Goal: Task Accomplishment & Management: Complete application form

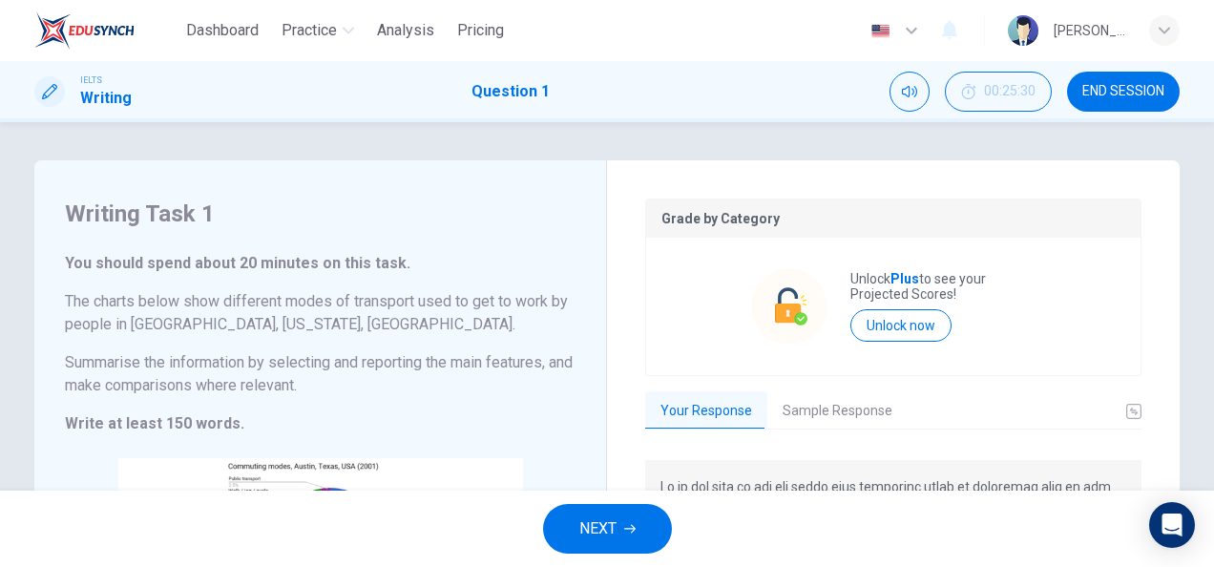
click at [616, 517] on span "NEXT" at bounding box center [597, 528] width 37 height 27
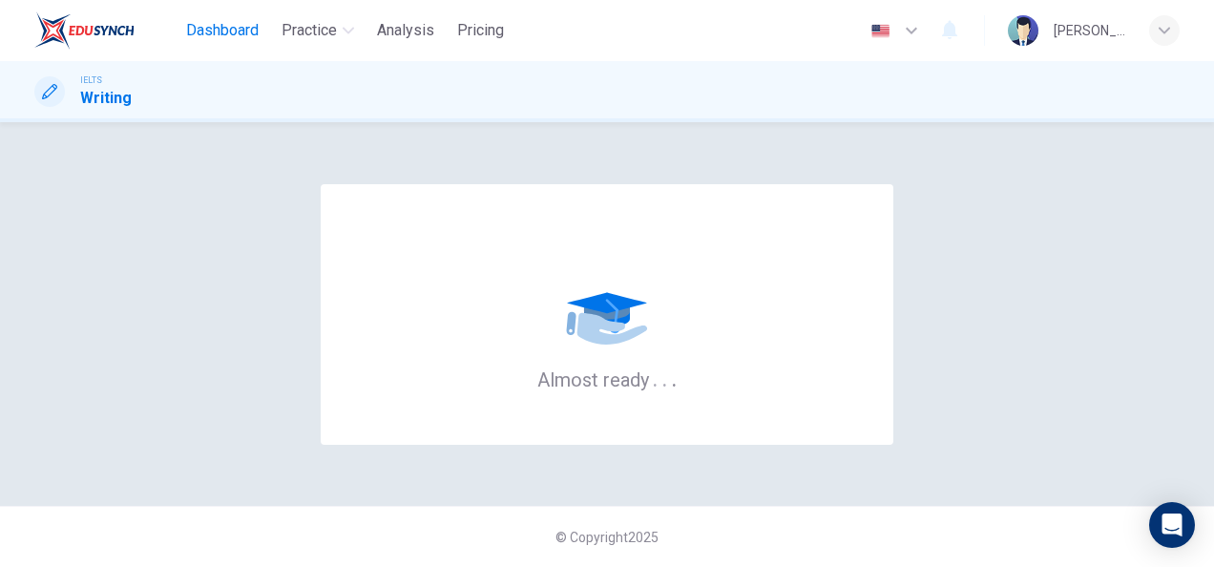
click at [217, 37] on span "Dashboard" at bounding box center [222, 30] width 73 height 23
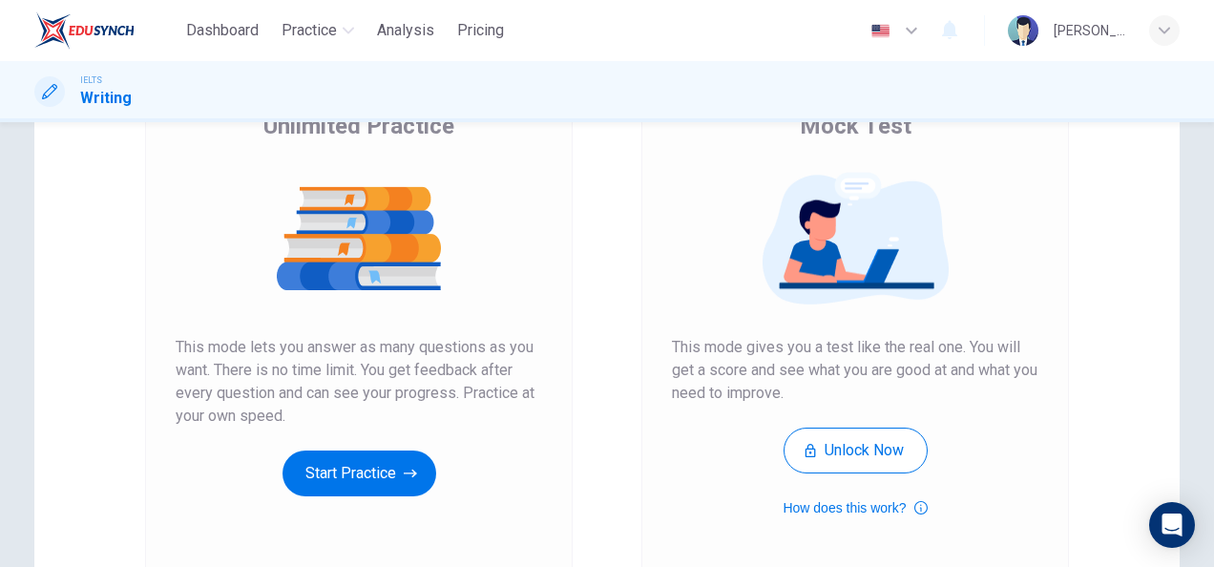
scroll to position [174, 0]
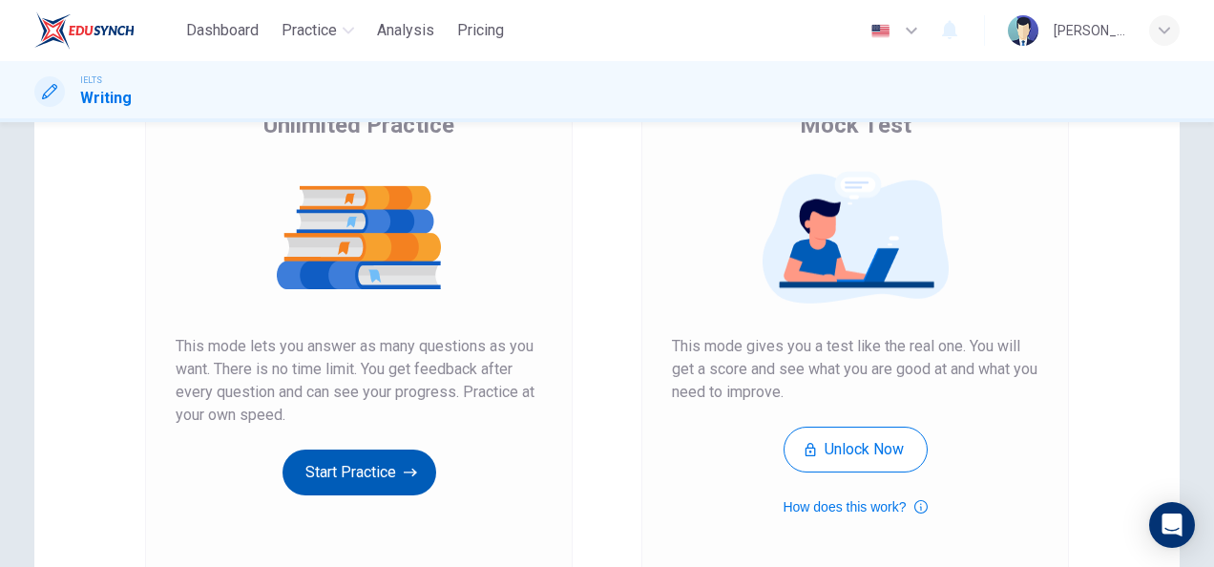
click at [376, 477] on button "Start Practice" at bounding box center [359, 472] width 154 height 46
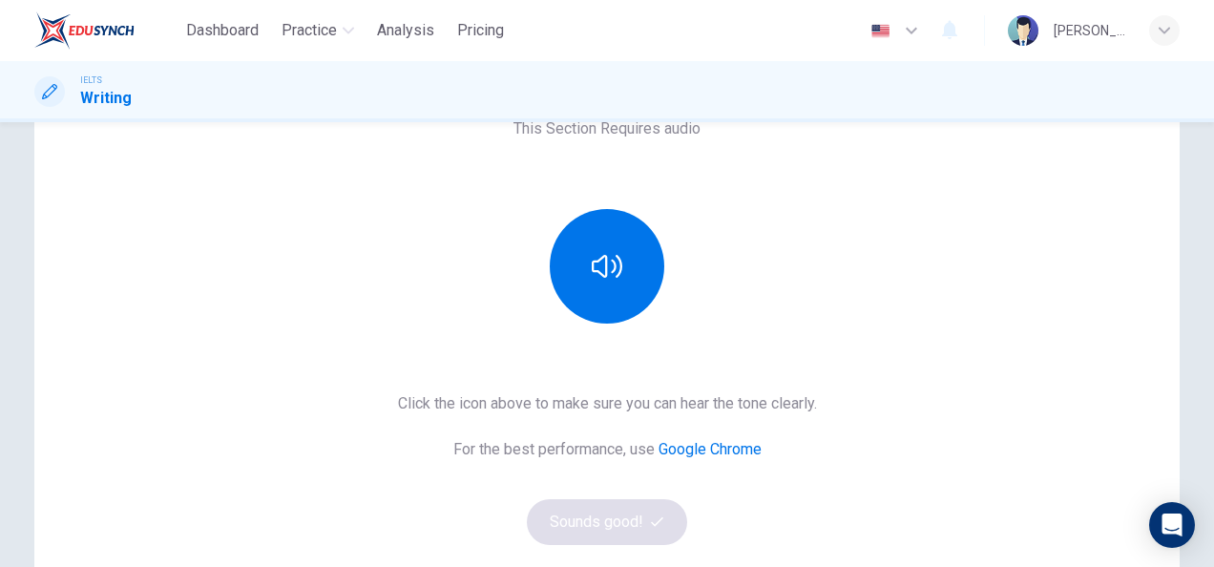
scroll to position [248, 0]
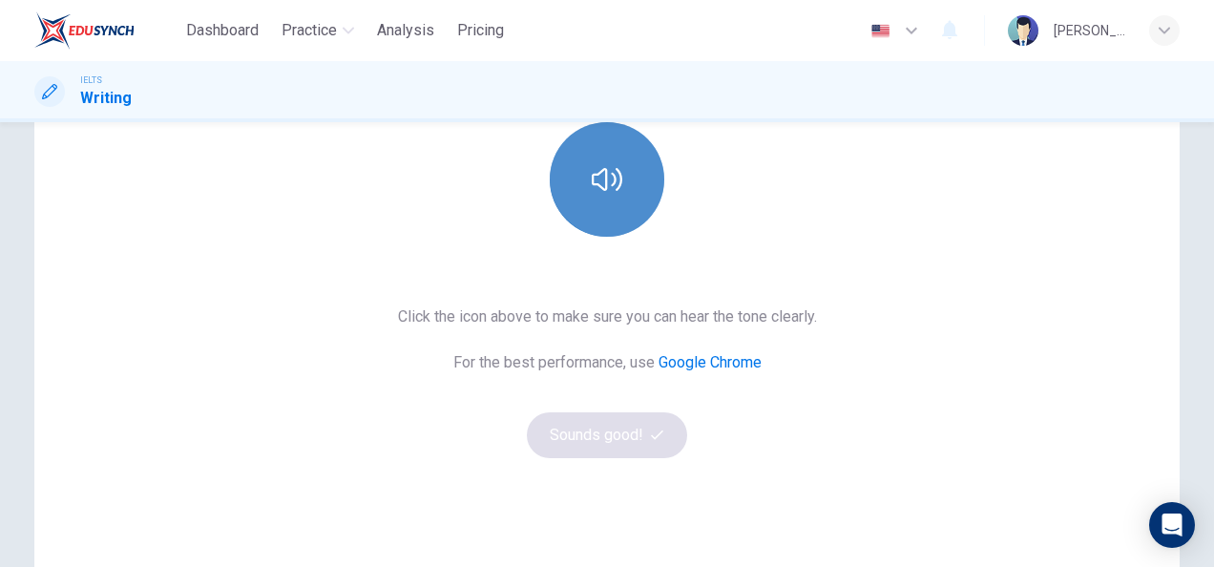
click at [578, 187] on button "button" at bounding box center [607, 179] width 114 height 114
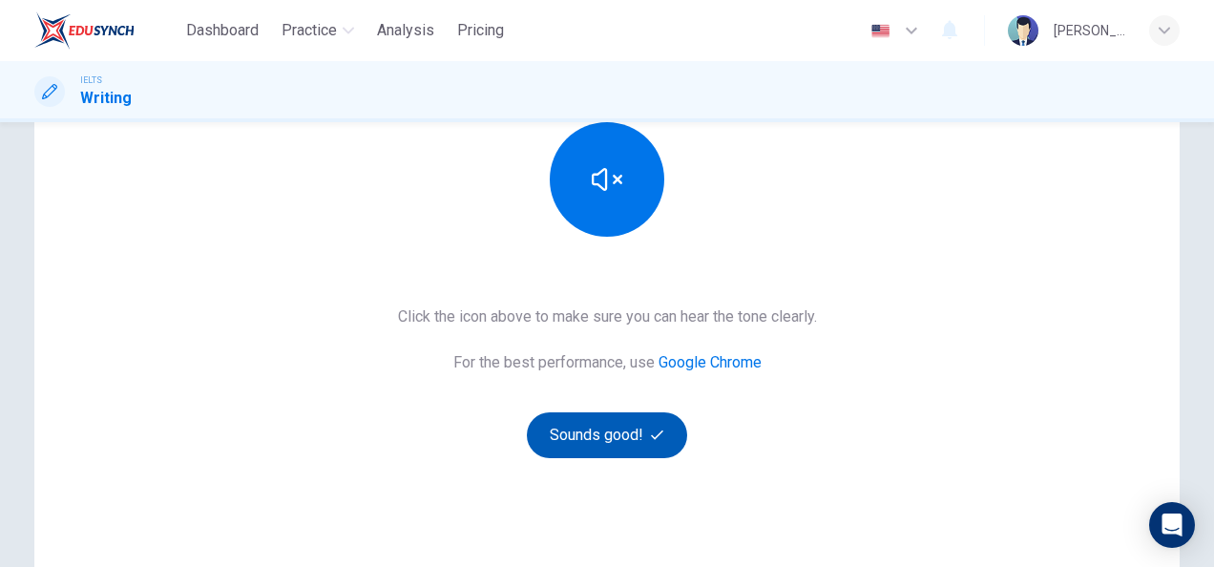
click at [630, 447] on button "Sounds good!" at bounding box center [607, 435] width 160 height 46
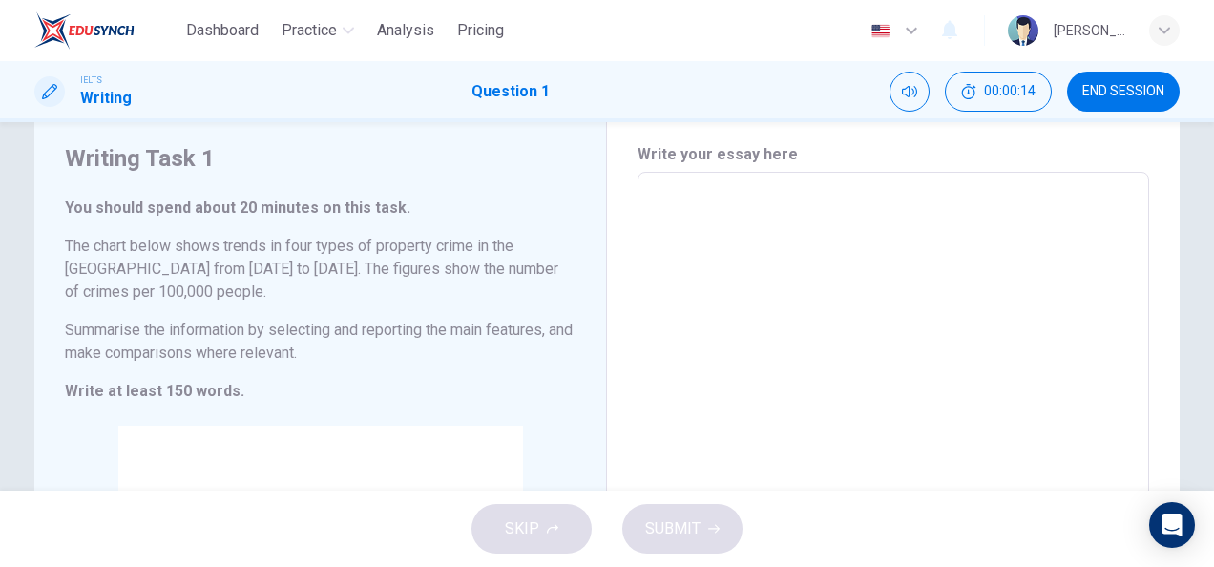
scroll to position [0, 0]
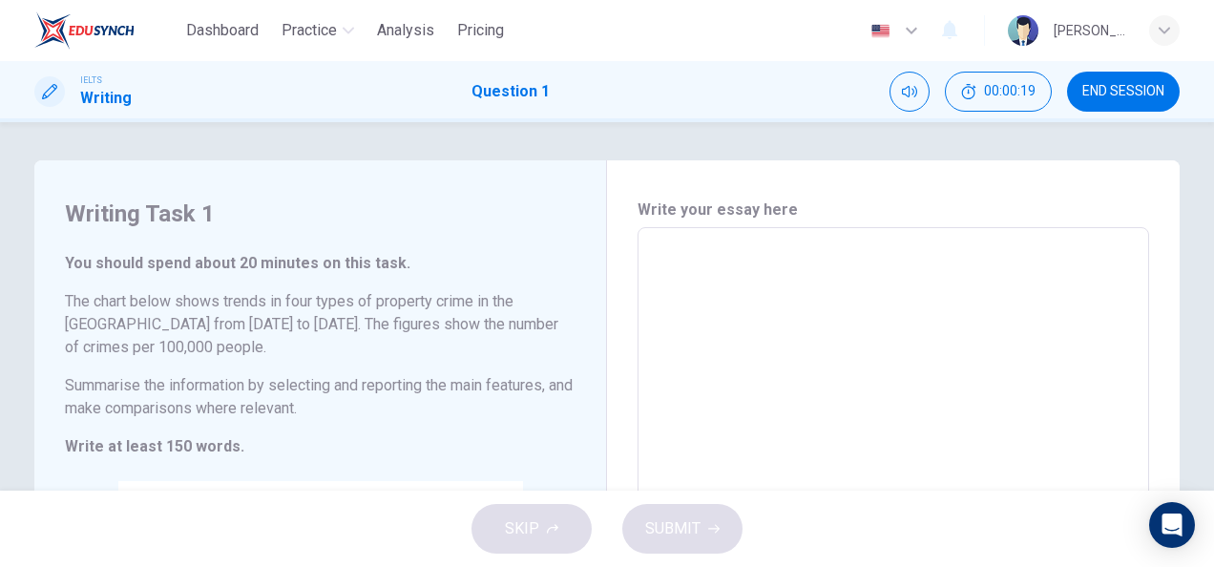
click at [541, 530] on div "SKIP SUBMIT" at bounding box center [607, 528] width 1214 height 76
click at [529, 521] on div "SKIP SUBMIT" at bounding box center [607, 528] width 1214 height 76
click at [1109, 85] on span "END SESSION" at bounding box center [1123, 91] width 82 height 15
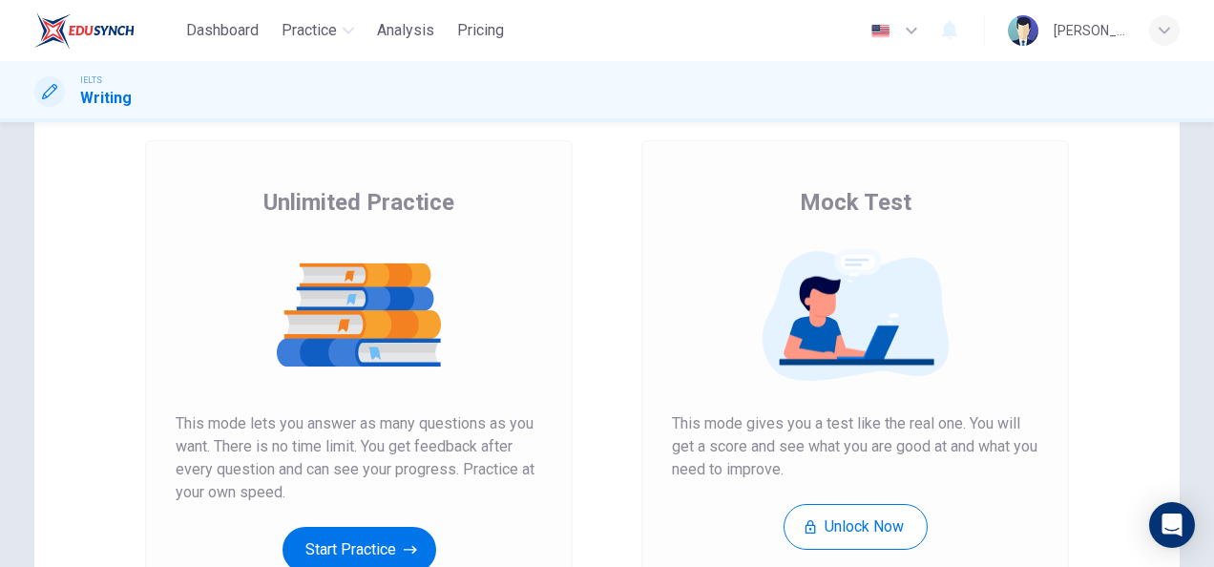
scroll to position [97, 0]
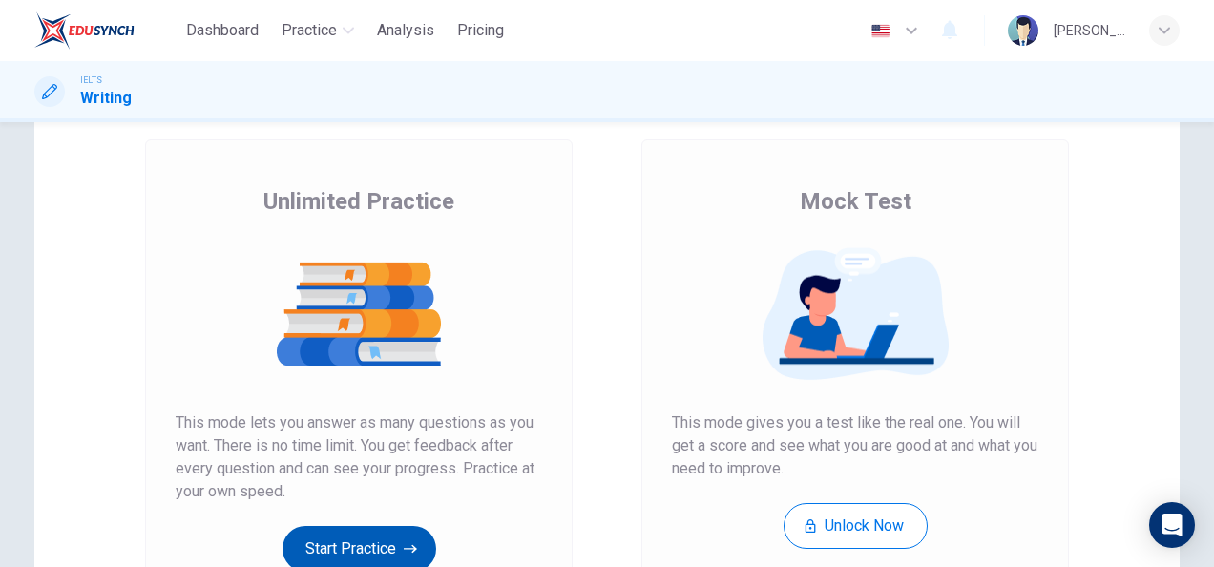
click at [403, 526] on button "Start Practice" at bounding box center [359, 549] width 154 height 46
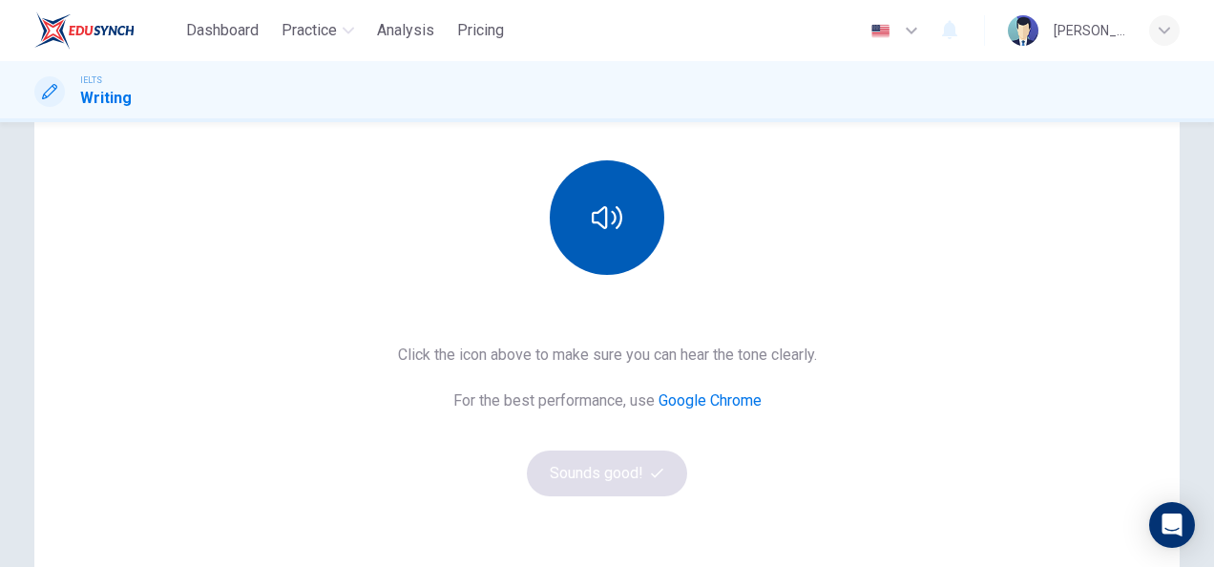
scroll to position [212, 0]
click at [592, 202] on icon "button" at bounding box center [607, 215] width 31 height 31
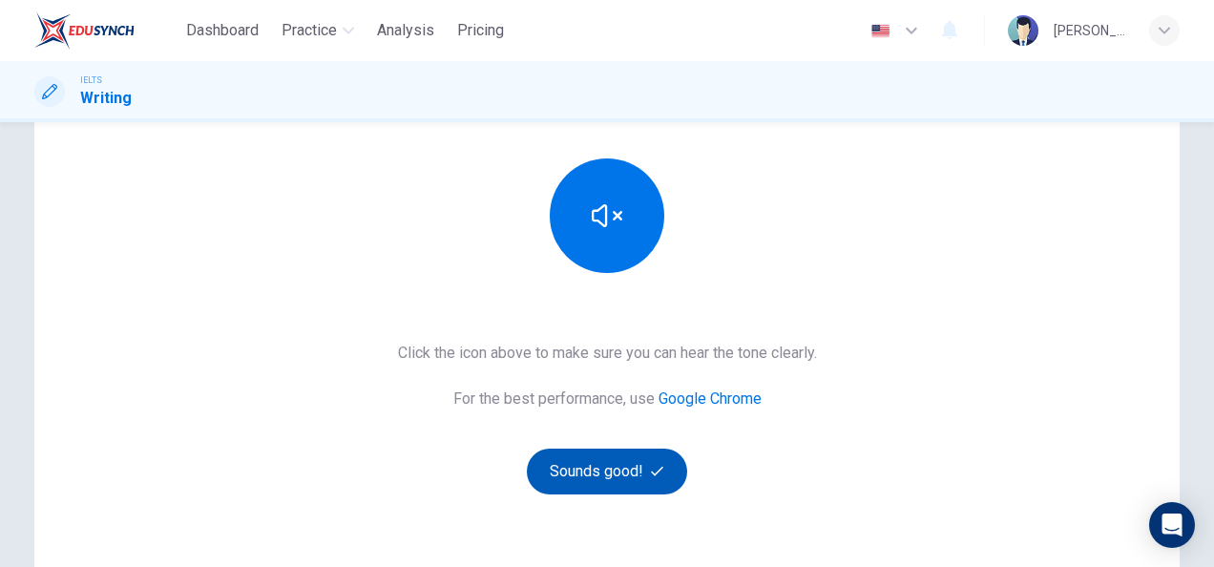
click at [634, 469] on button "Sounds good!" at bounding box center [607, 471] width 160 height 46
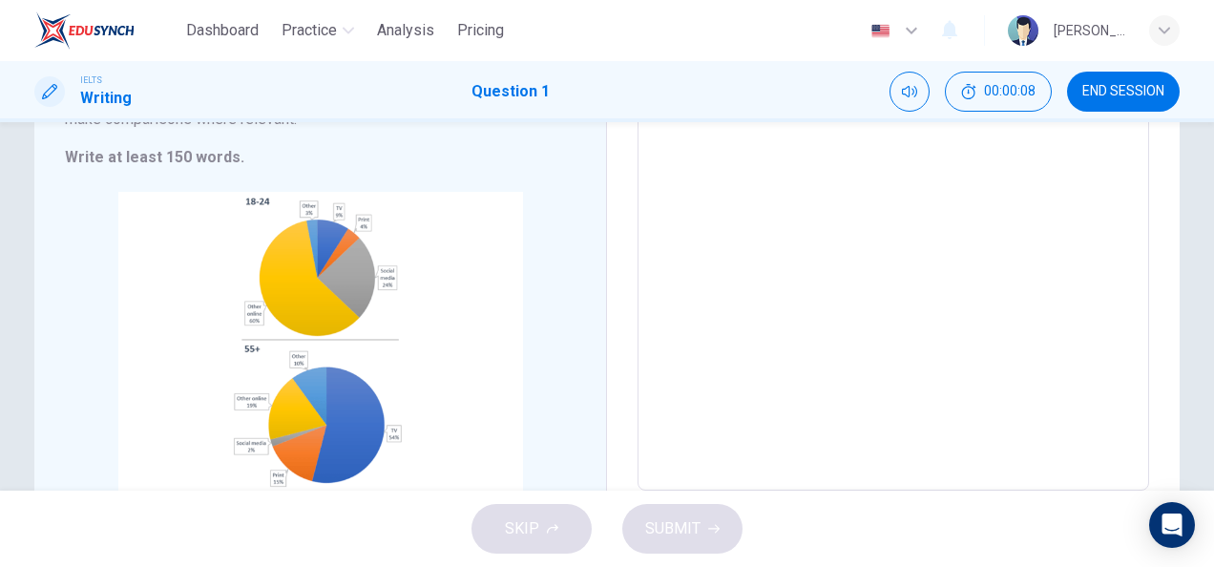
scroll to position [264, 0]
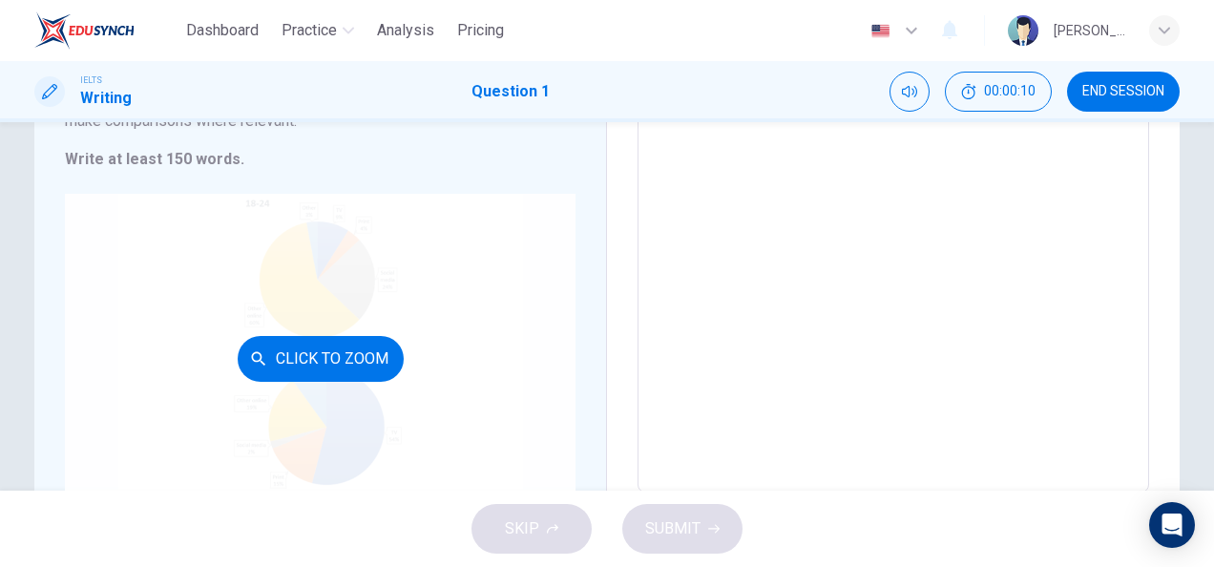
click at [529, 246] on div "Click to Zoom" at bounding box center [320, 358] width 510 height 329
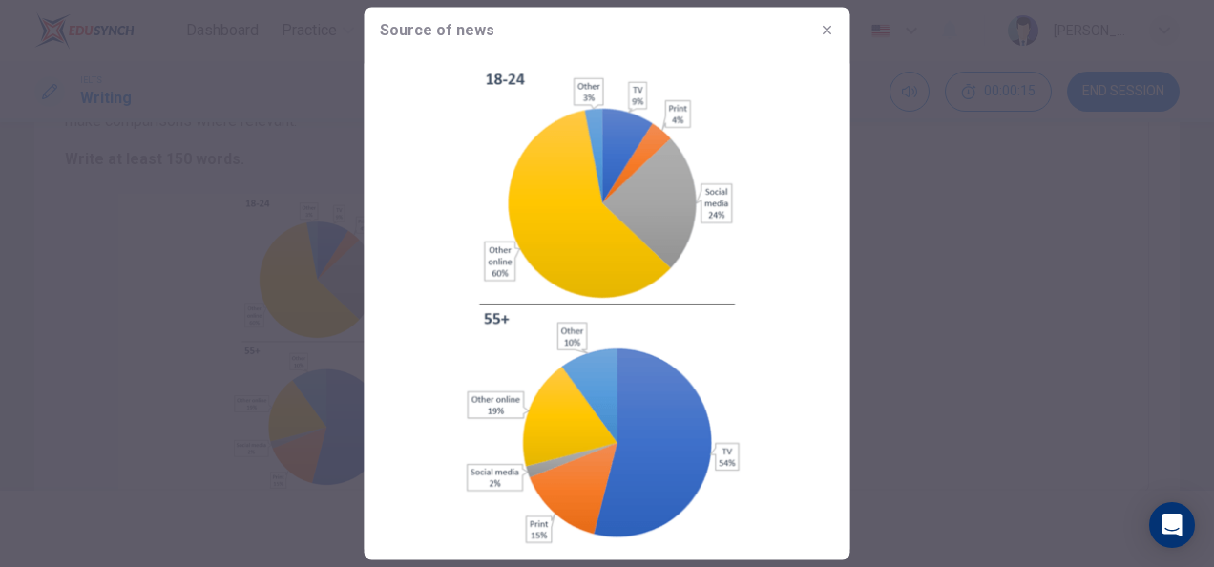
click at [914, 174] on div at bounding box center [607, 283] width 1214 height 567
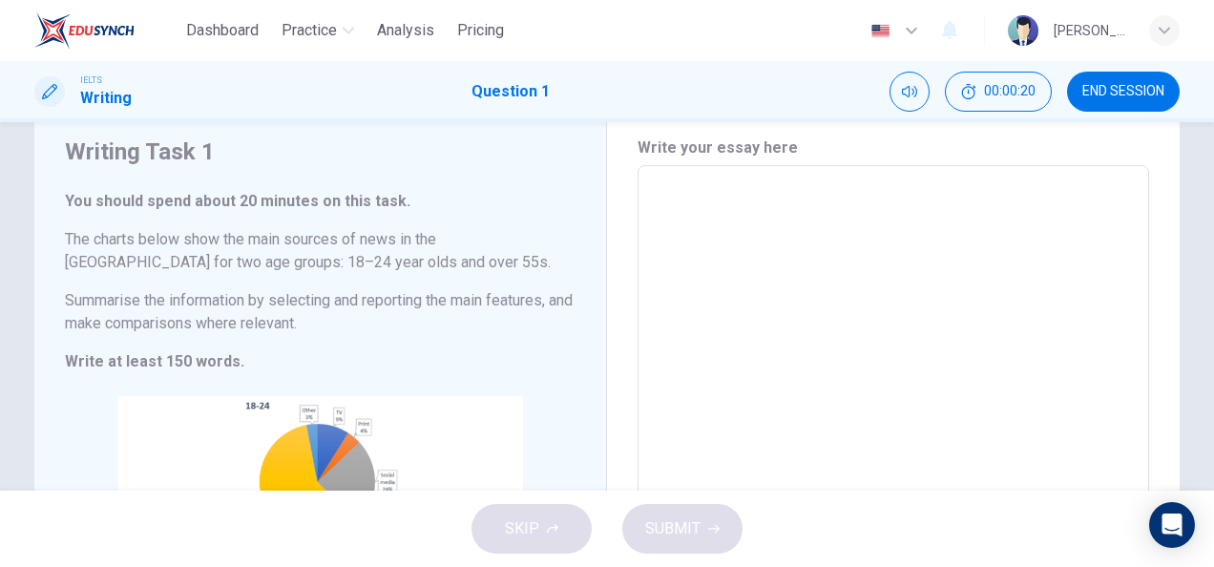
scroll to position [66, 0]
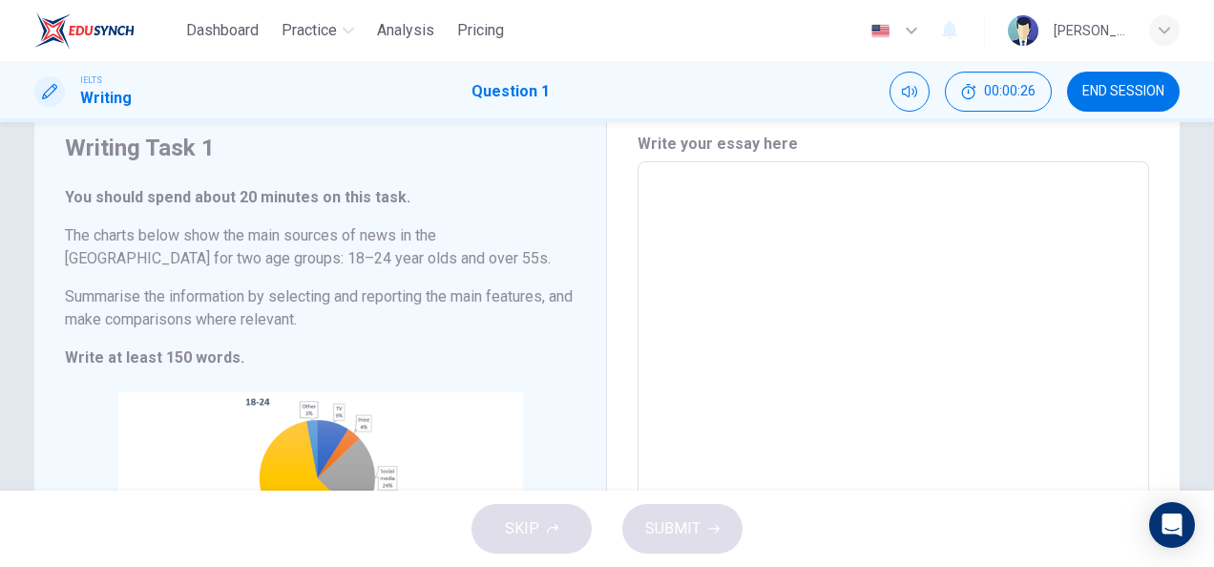
click at [675, 201] on textarea at bounding box center [893, 426] width 485 height 498
type textarea "A"
type textarea "x"
type textarea "As"
type textarea "x"
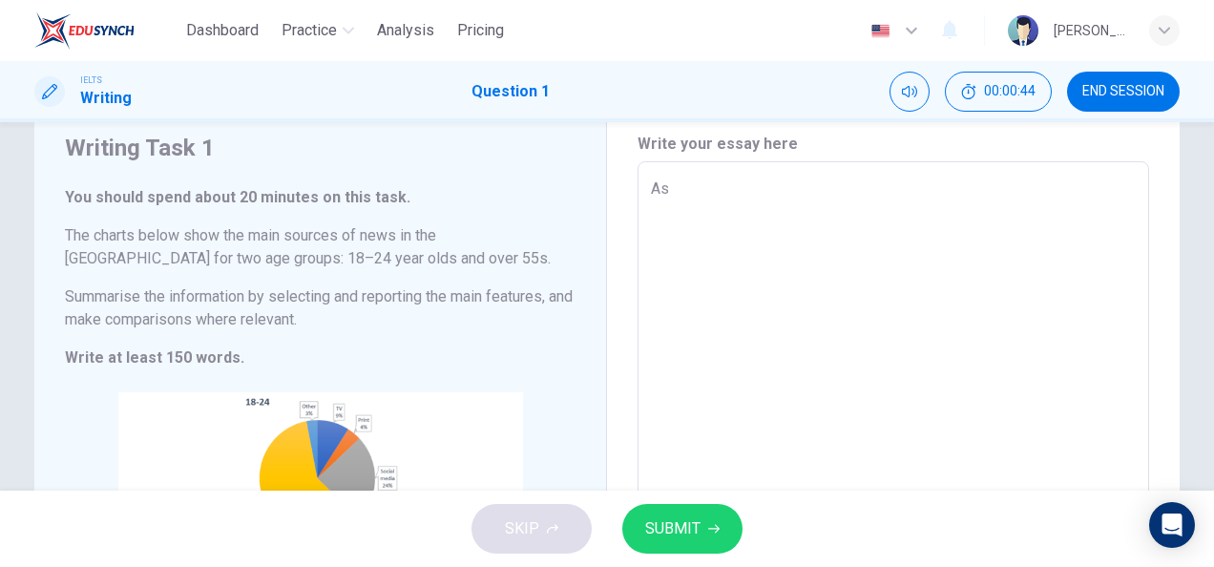
type textarea "As"
type textarea "x"
type textarea "As w"
type textarea "x"
type textarea "As we"
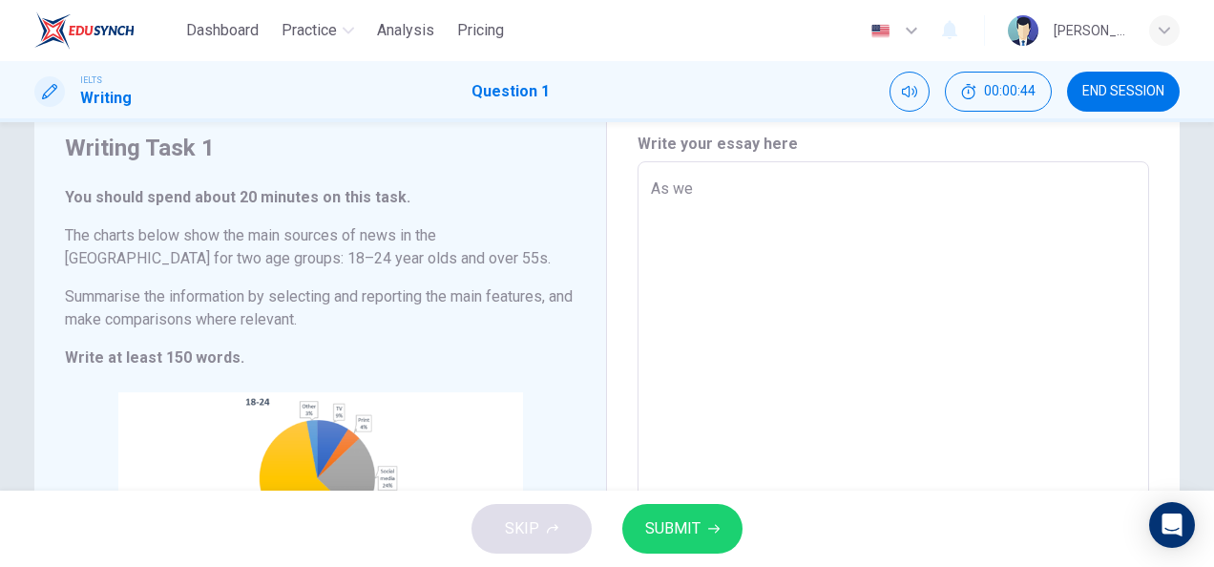
type textarea "x"
type textarea "As we"
type textarea "x"
type textarea "As we c"
type textarea "x"
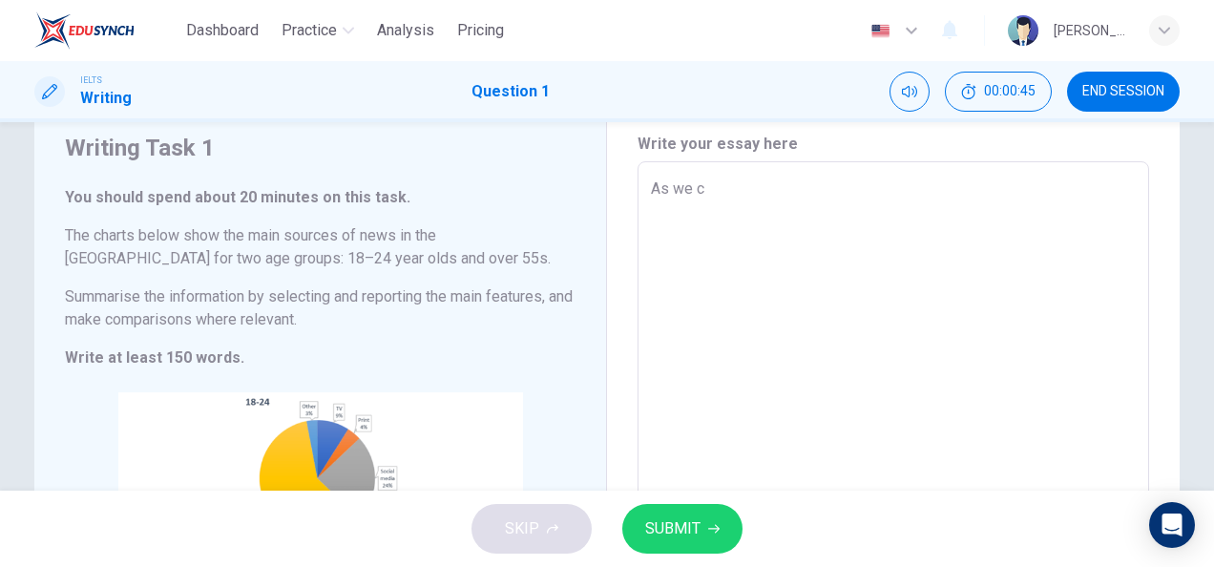
type textarea "As we ca"
type textarea "x"
type textarea "As we can"
type textarea "x"
type textarea "As we can"
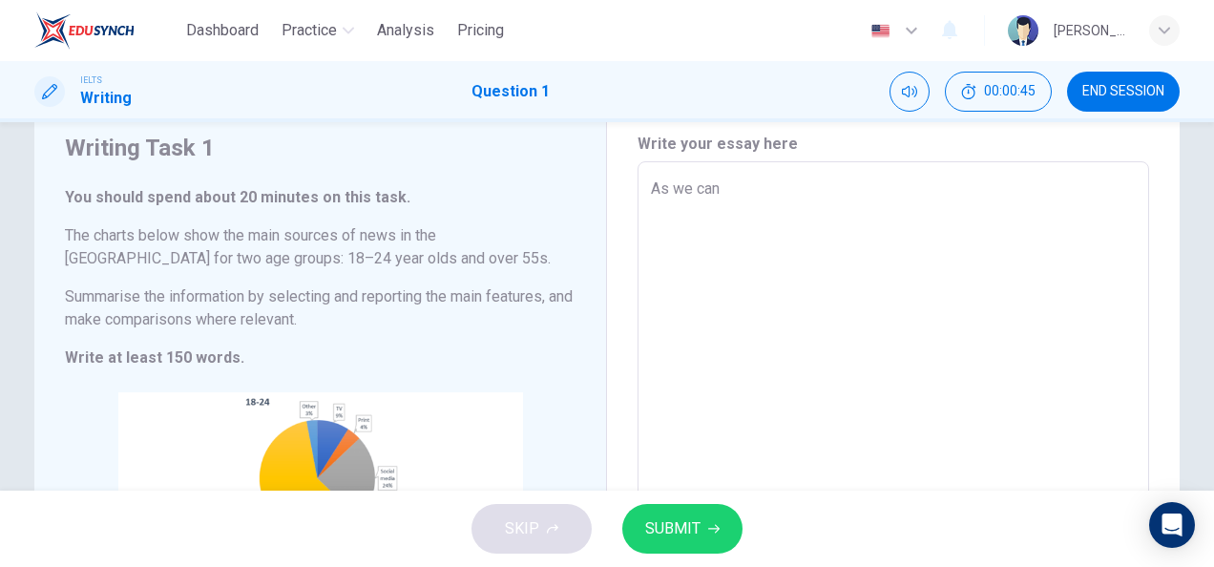
type textarea "x"
type textarea "As we can s"
type textarea "x"
type textarea "As we can ss"
type textarea "x"
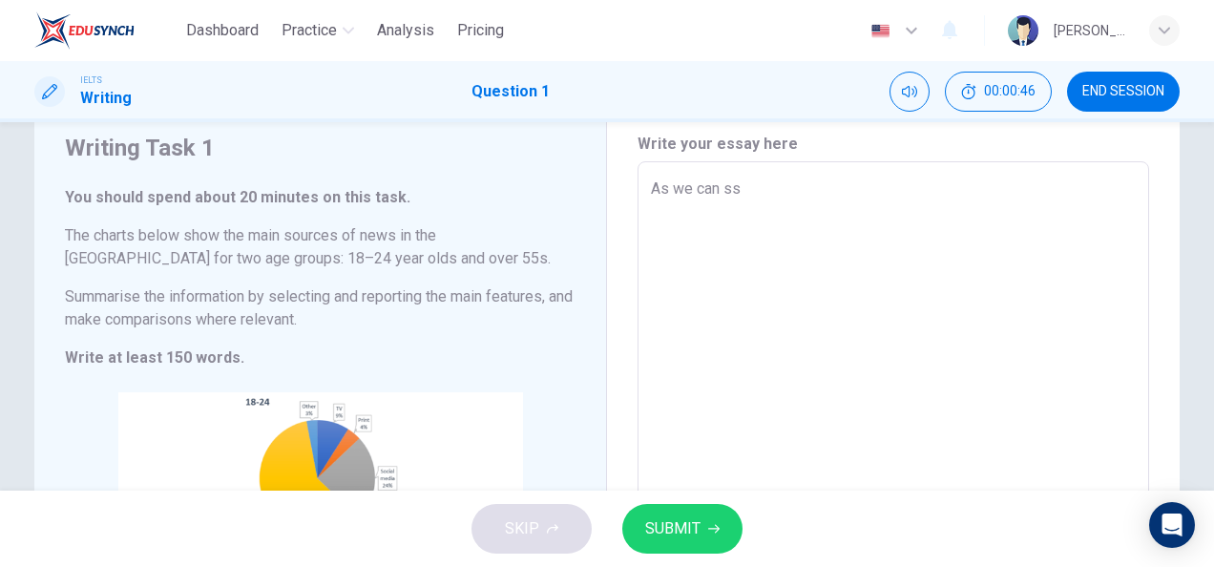
type textarea "As we can sse"
type textarea "x"
type textarea "As we can ss"
type textarea "x"
type textarea "As we can s"
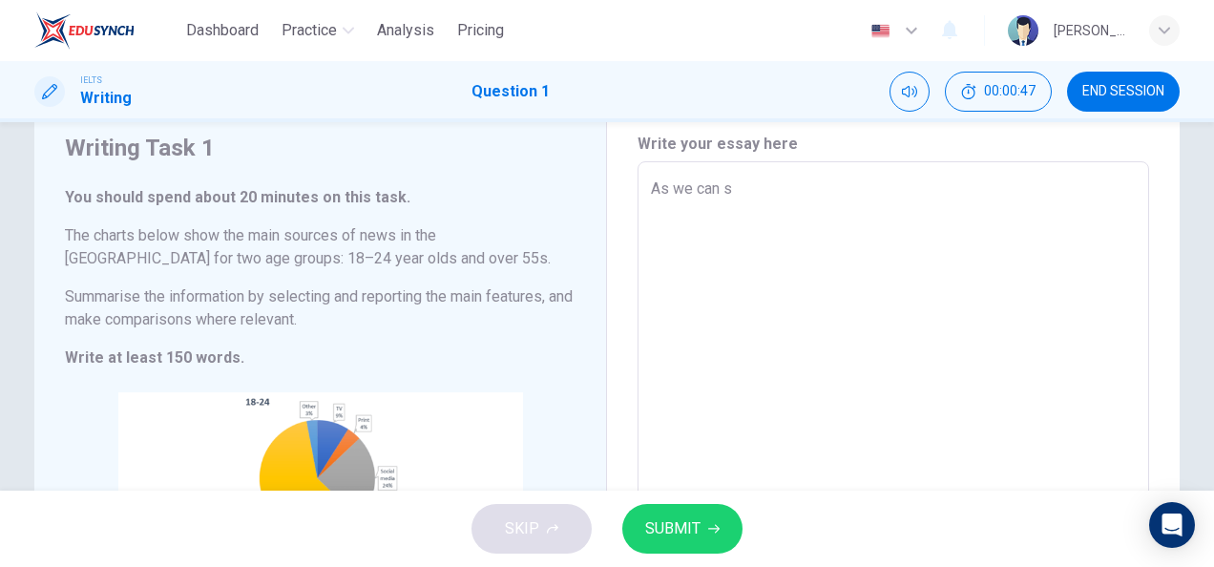
type textarea "x"
type textarea "As we can se"
type textarea "x"
type textarea "As we can see"
type textarea "x"
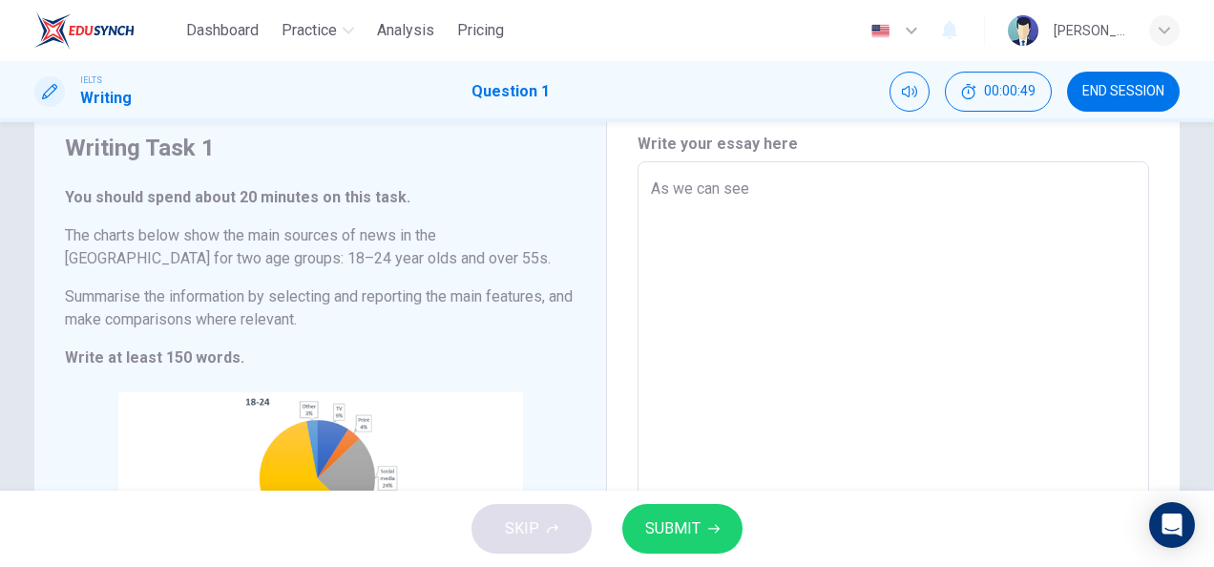
type textarea "As we can see,"
type textarea "x"
type textarea "As we can see,"
type textarea "x"
type textarea "As we can see, t"
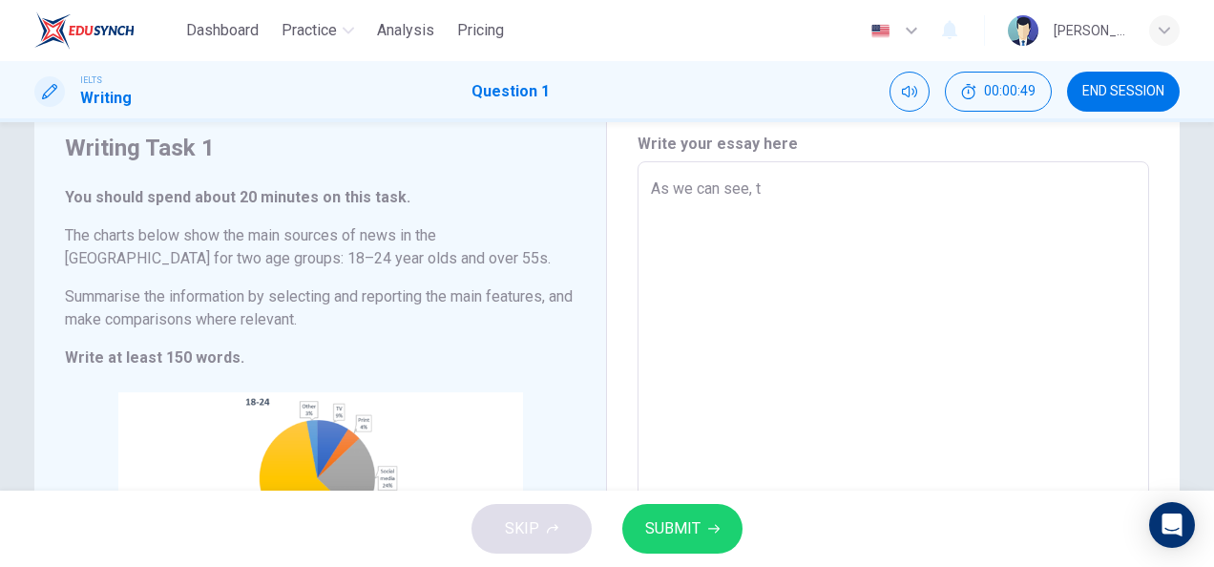
type textarea "x"
type textarea "As we can see, th"
type textarea "x"
type textarea "As we can see, the"
type textarea "x"
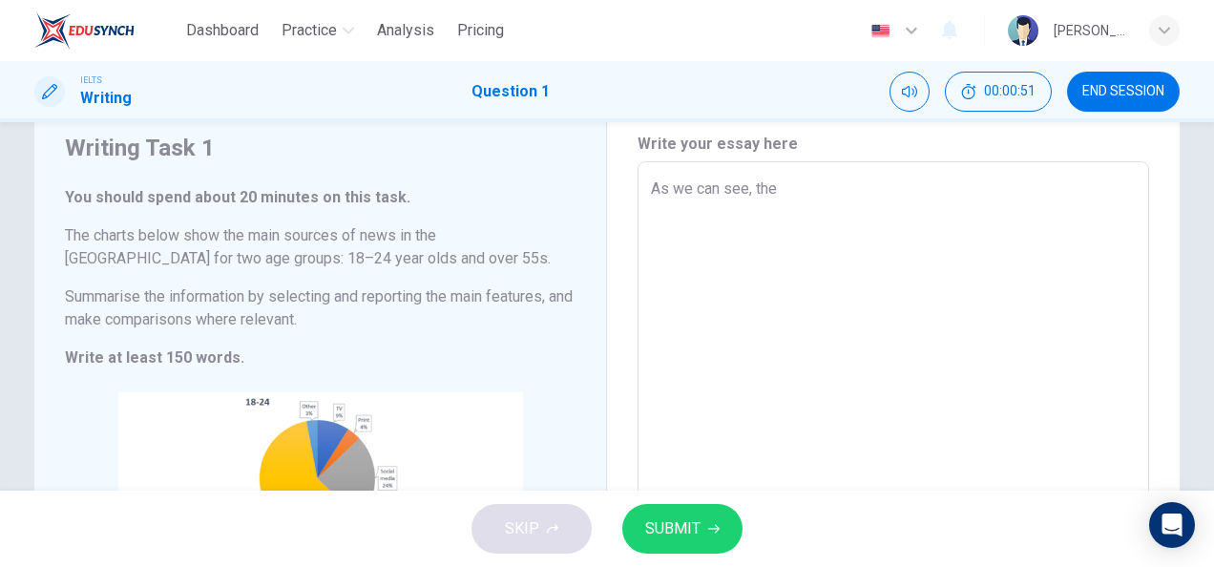
type textarea "As we can see, the"
type textarea "x"
type textarea "As we can see, the p"
type textarea "x"
type textarea "As we can see, the pi"
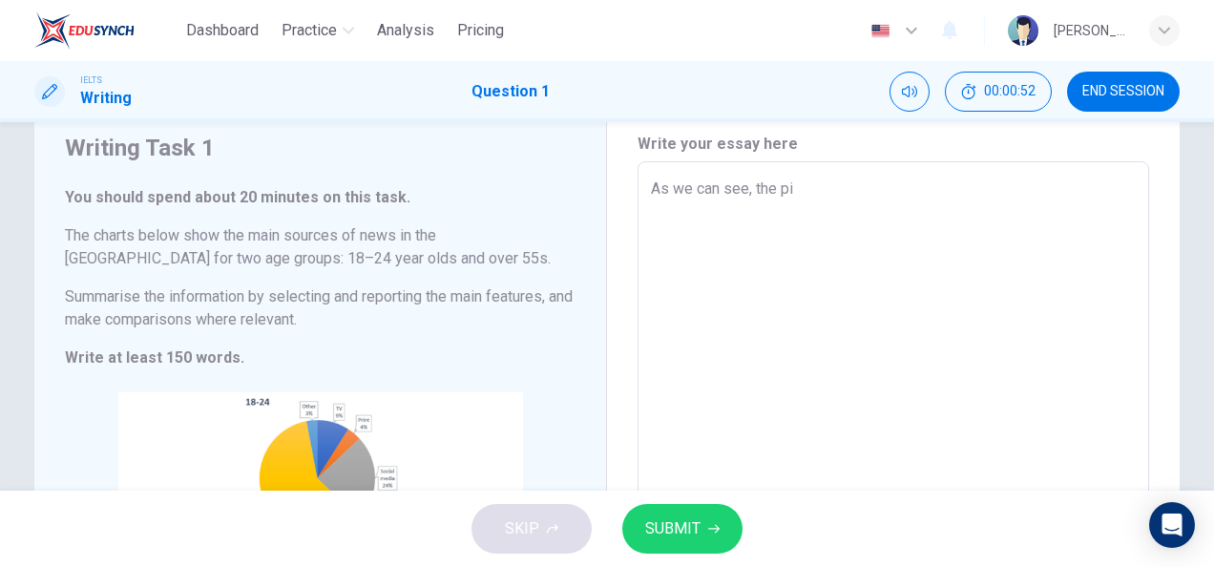
type textarea "x"
type textarea "As we can see, the pie"
type textarea "x"
type textarea "As we can see, the pie"
type textarea "x"
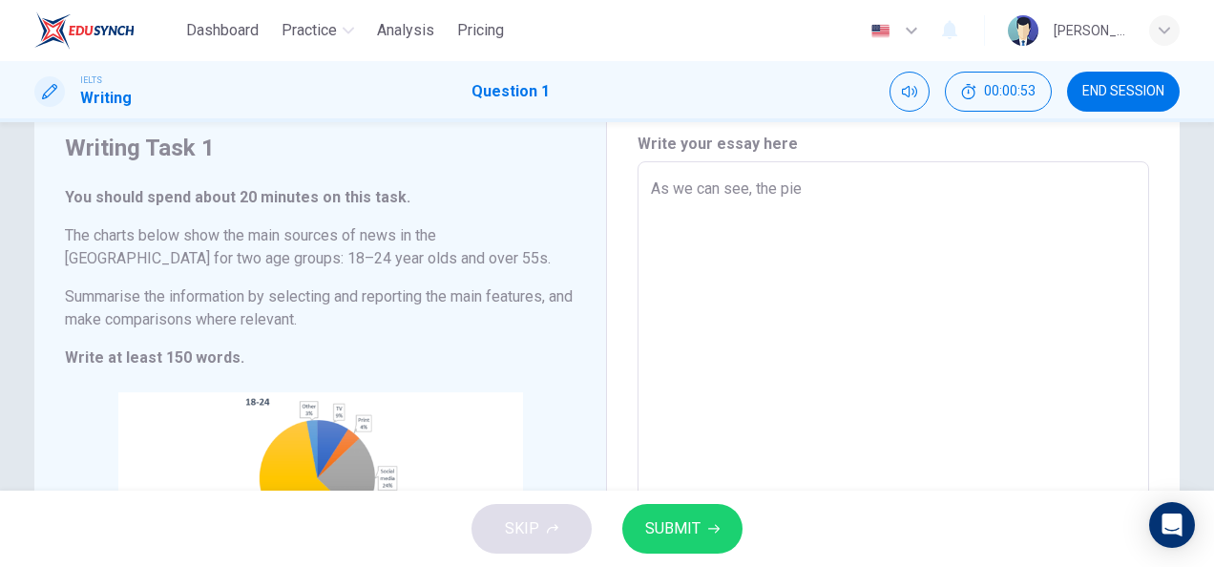
type textarea "As we can see, the pie c"
type textarea "x"
type textarea "As we can see, the pie ch"
type textarea "x"
type textarea "As we can see, the pie cha"
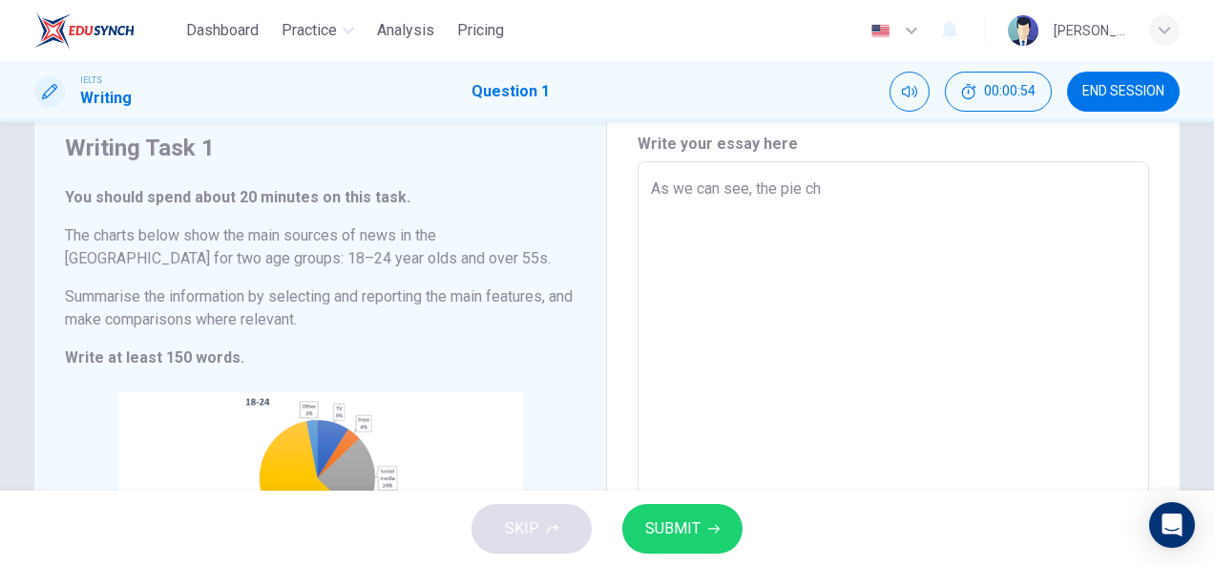
type textarea "x"
type textarea "As we can see, the pie char"
type textarea "x"
type textarea "As we can see, the pie chart"
type textarea "x"
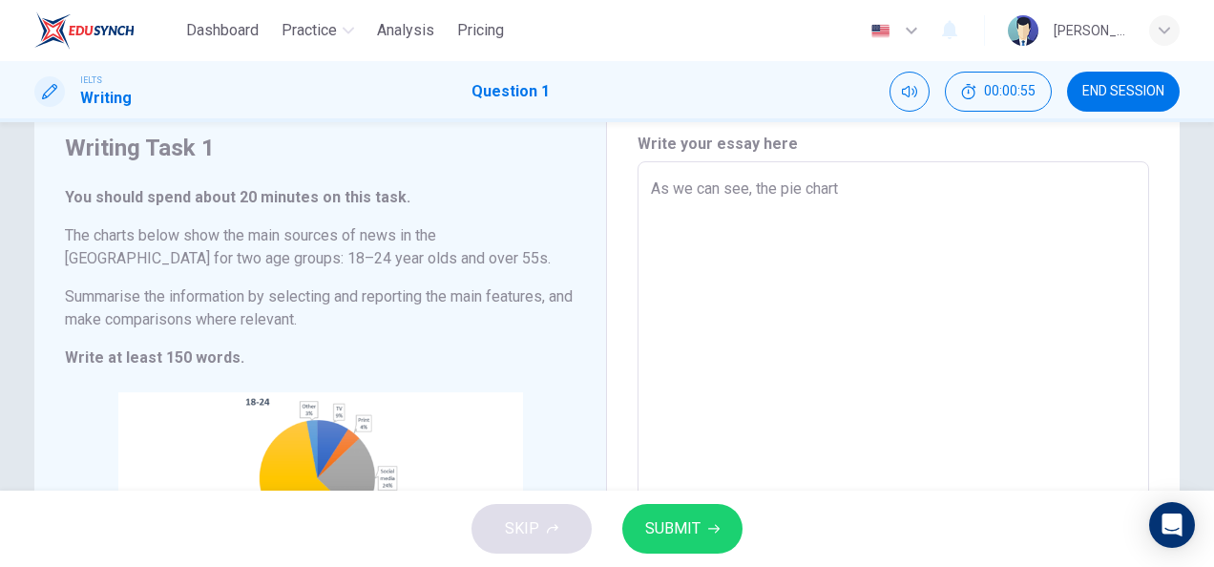
type textarea "As we can see, the pie chart"
type textarea "x"
type textarea "As we can see, the pie chart h"
type textarea "x"
type textarea "As we can see, the pie chart ha"
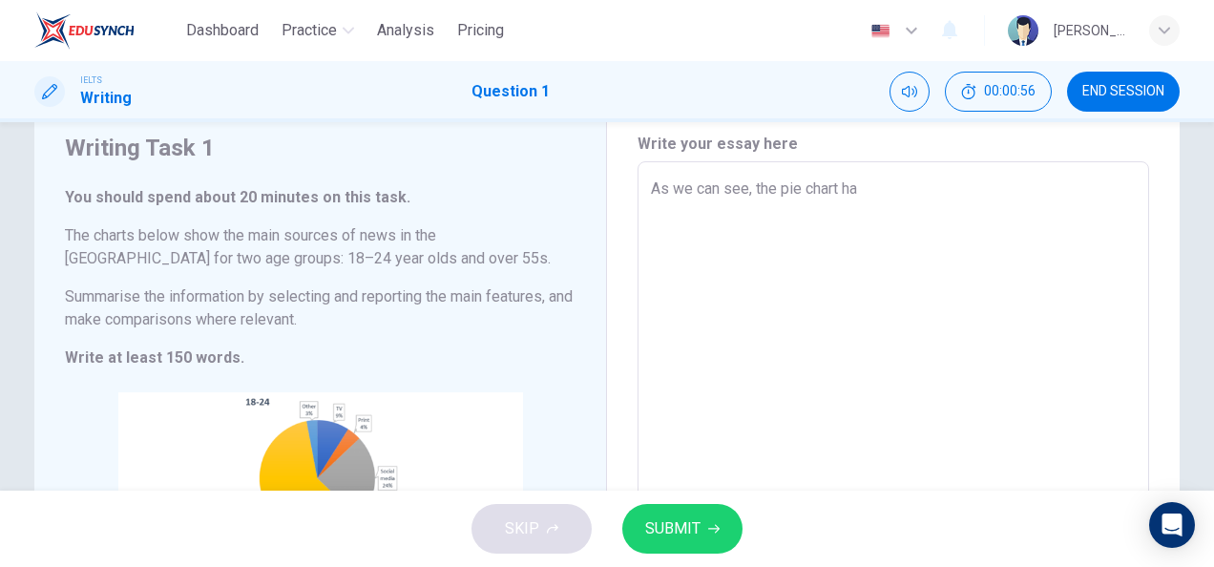
type textarea "x"
type textarea "As we can see, the pie chart hav"
type textarea "x"
type textarea "As we can see, the pie chart have"
type textarea "x"
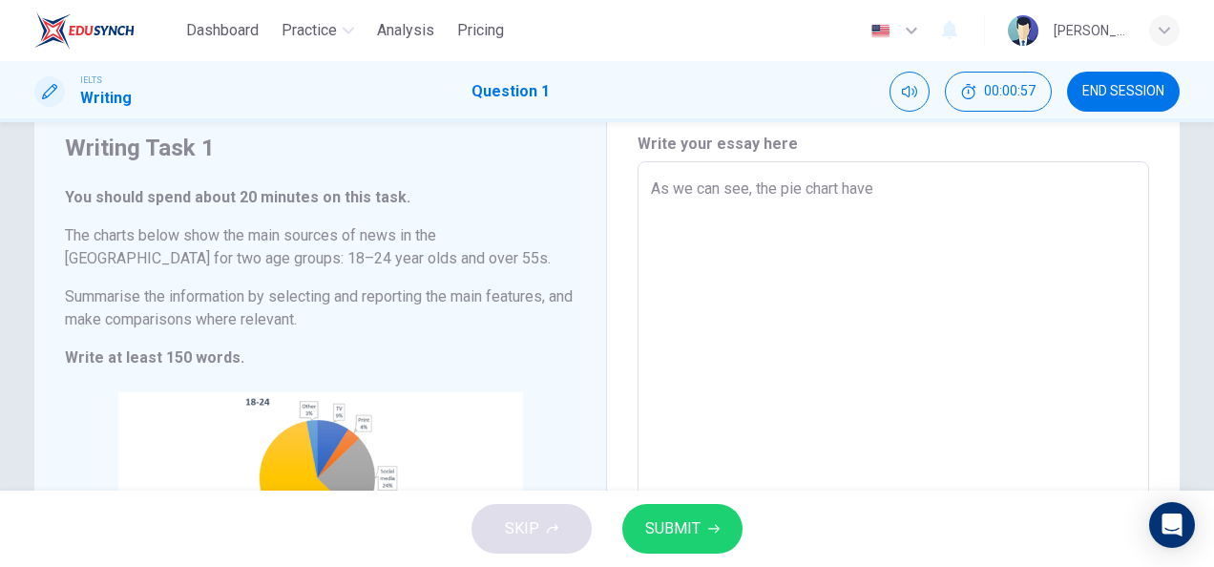
type textarea "As we can see, the pie chart have"
type textarea "x"
type textarea "As we can see, the pie chart have s"
type textarea "x"
type textarea "As we can see, the pie chart have sh"
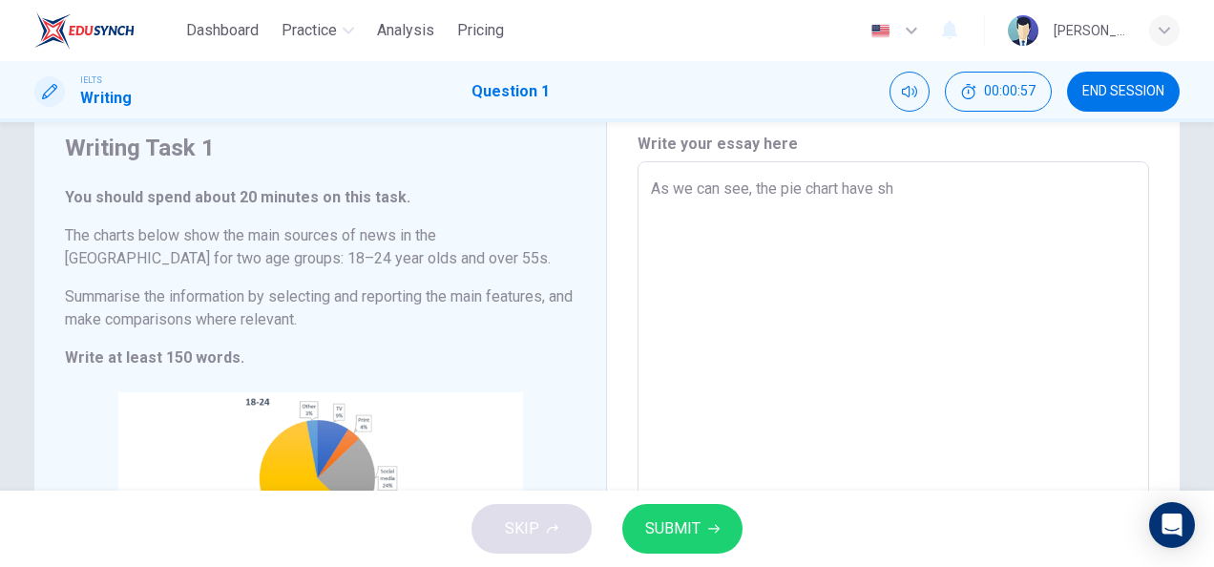
type textarea "x"
type textarea "As we can see, the pie chart have sho"
type textarea "x"
type textarea "As we can see, the pie chart have show"
type textarea "x"
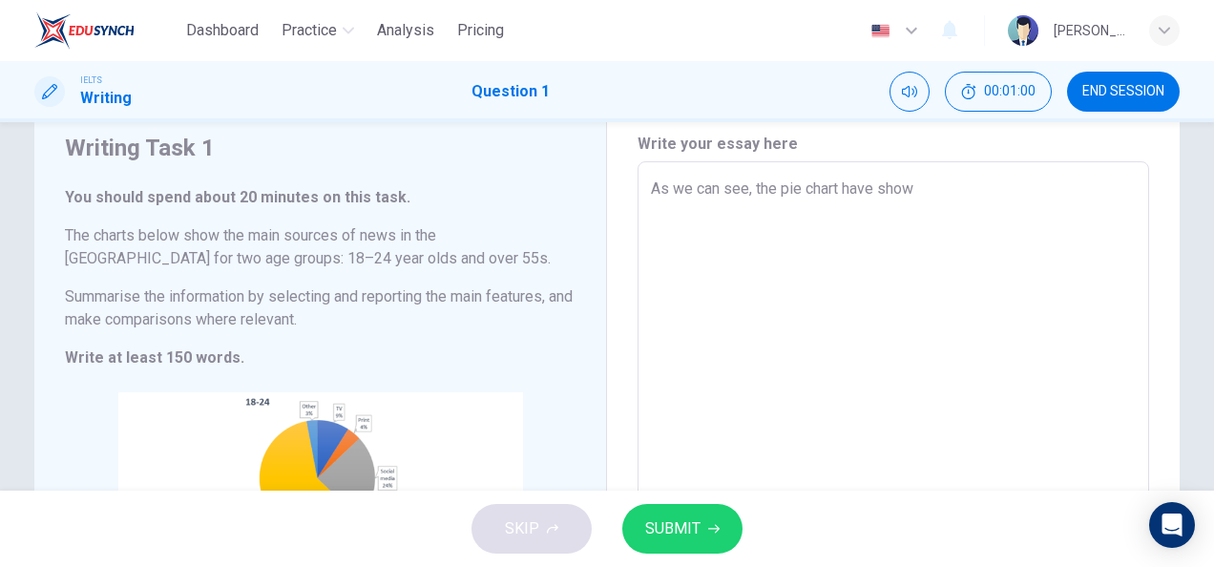
type textarea "As we can see, the pie chart have show"
type textarea "x"
type textarea "As we can see, the pie chart have show t"
type textarea "x"
type textarea "As we can see, the pie chart have show th"
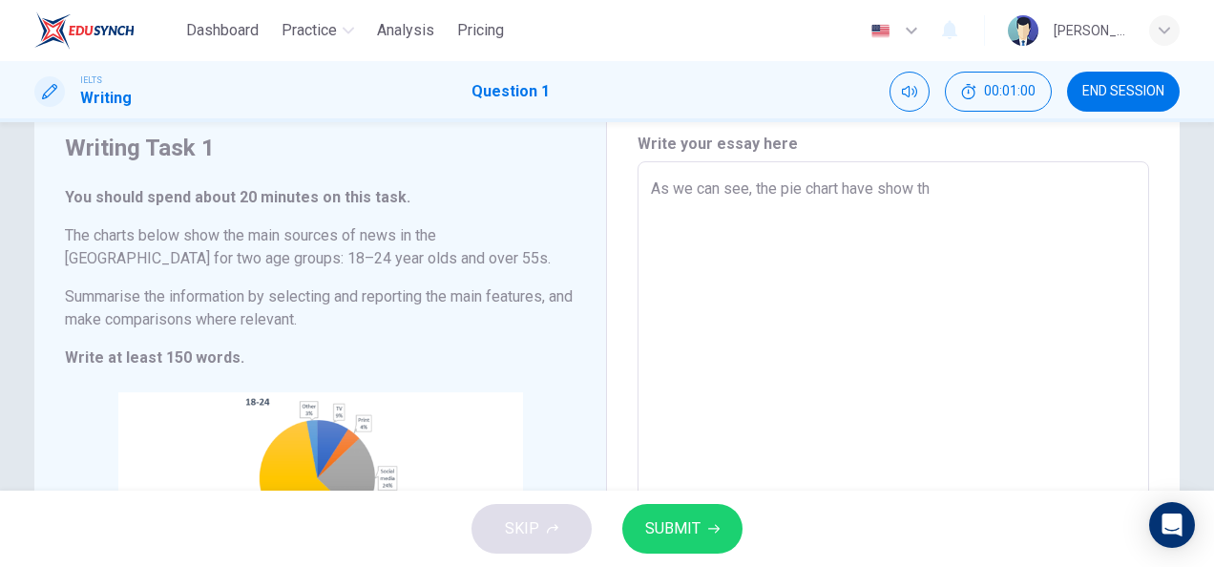
type textarea "x"
type textarea "As we can see, the pie chart have show thr"
type textarea "x"
type textarea "As we can see, the pie chart have show th"
type textarea "x"
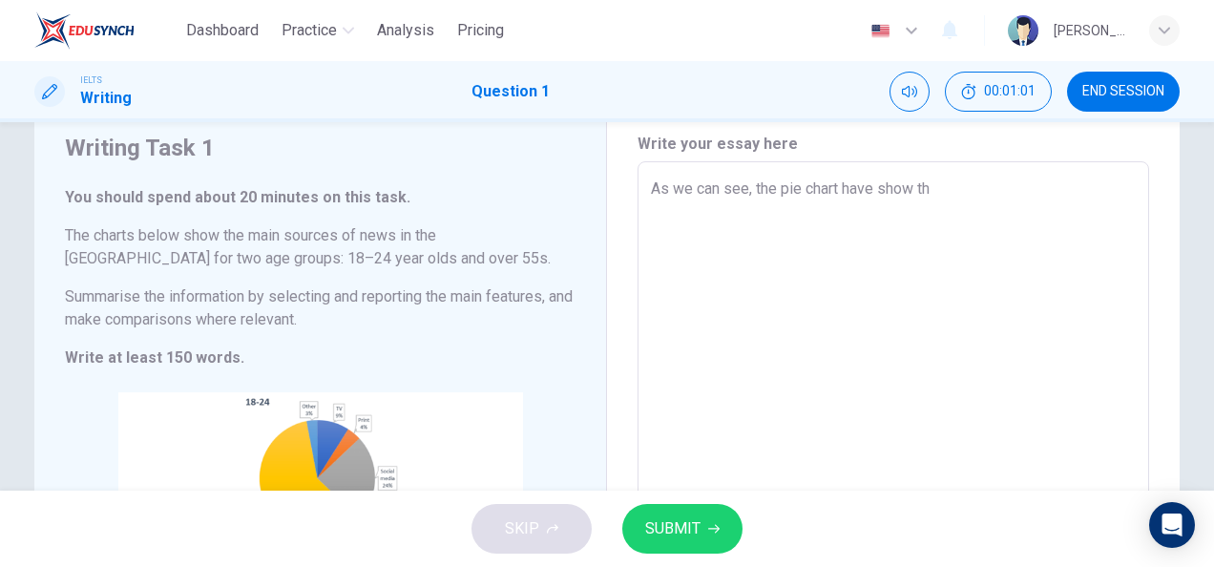
type textarea "As we can see, the pie chart have show the"
type textarea "x"
type textarea "As we can see, the pie chart have show the"
type textarea "x"
type textarea "As we can see, the pie chart have show the m"
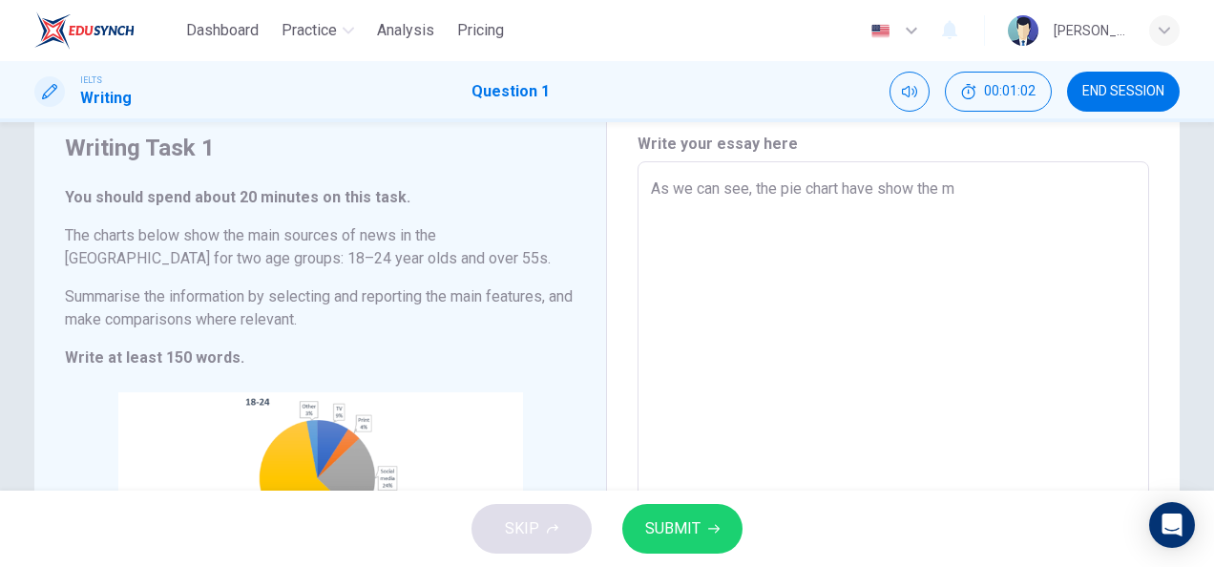
type textarea "x"
type textarea "As we can see, the pie chart have show the ma"
type textarea "x"
type textarea "As we can see, the pie chart have show the mai"
type textarea "x"
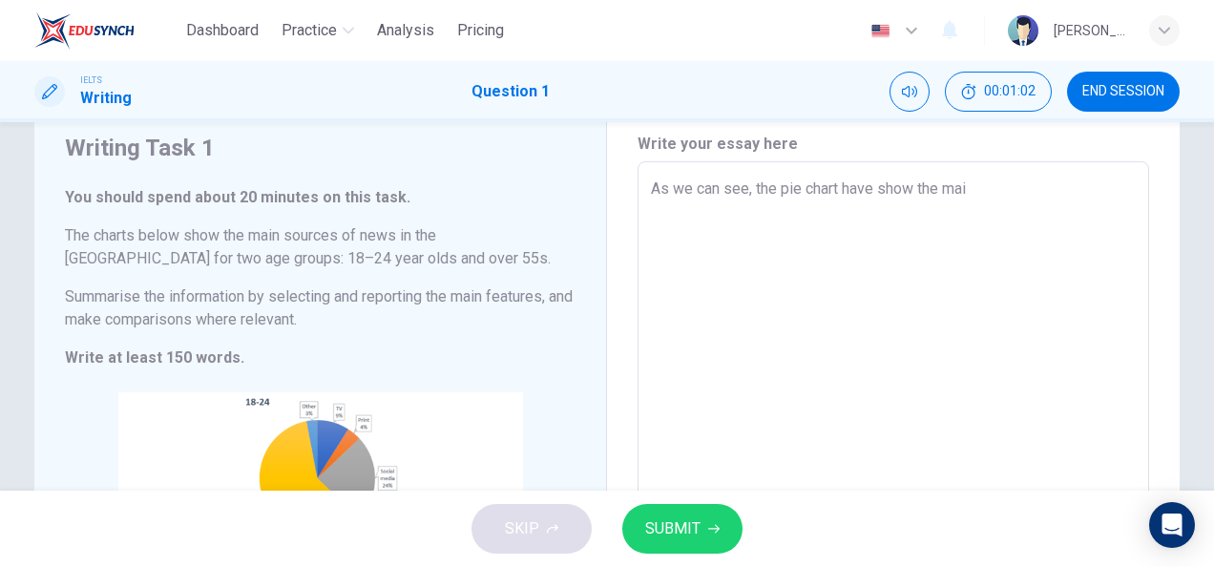
type textarea "As we can see, the pie chart have show the main"
type textarea "x"
type textarea "As we can see, the pie chart have show the main"
type textarea "x"
type textarea "As we can see, the pie chart have show the main s"
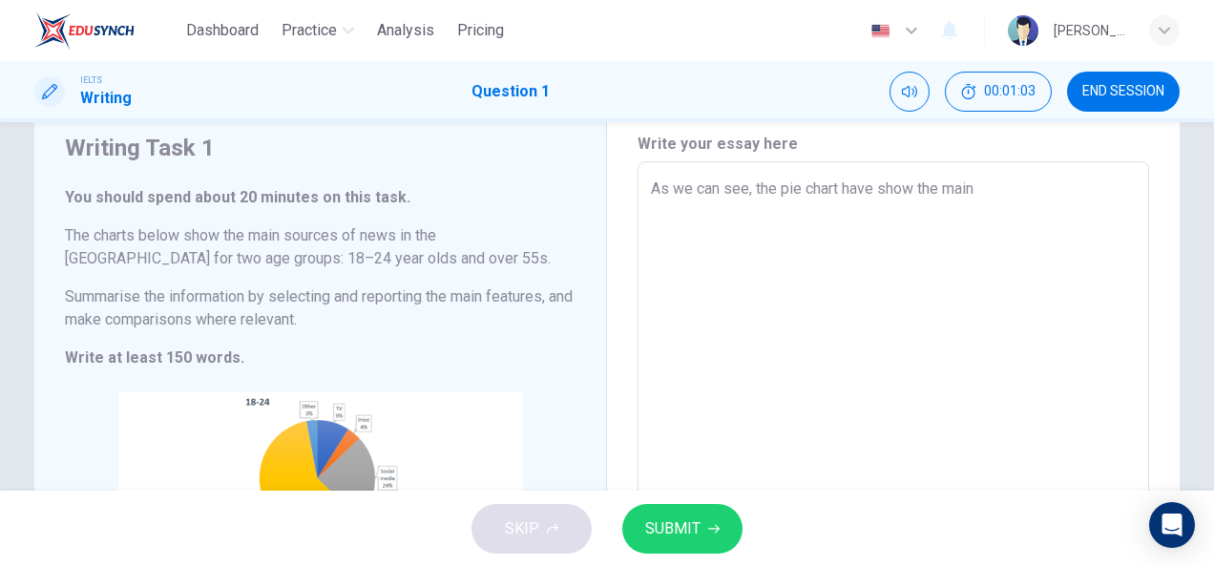
type textarea "x"
type textarea "As we can see, the pie chart have show the main so"
type textarea "x"
type textarea "As we can see, the pie chart have show the main sou"
type textarea "x"
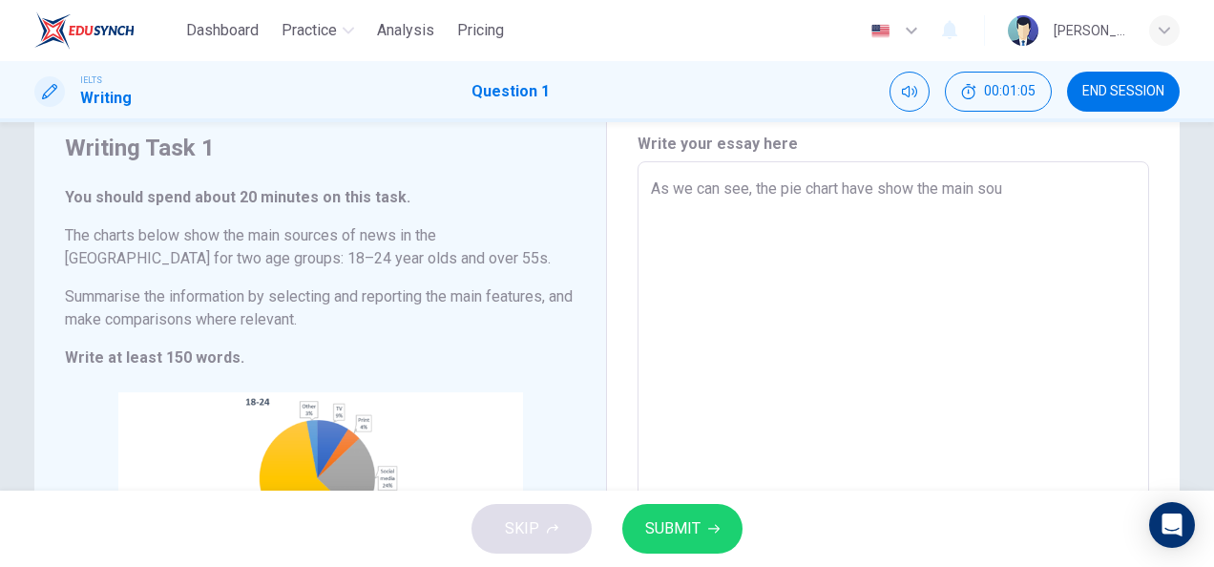
type textarea "As we can see, the pie chart have show the main sour"
type textarea "x"
type textarea "As we can see, the pie chart have show the main sourc"
type textarea "x"
type textarea "As we can see, the pie chart have show the main source"
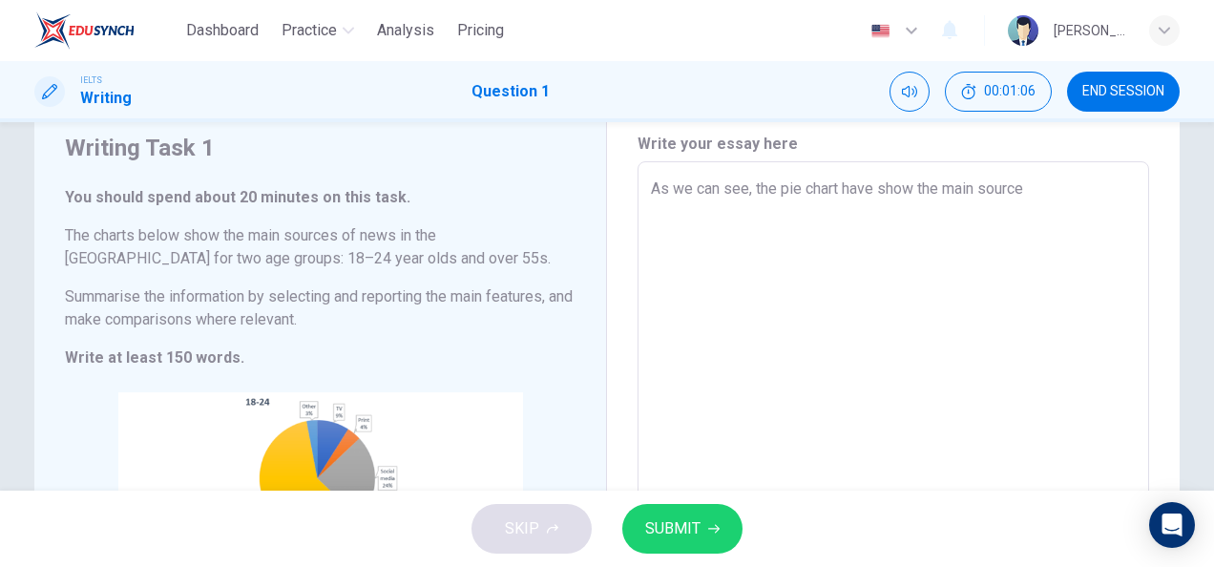
type textarea "x"
type textarea "As we can see, the pie chart have show the main sources"
type textarea "x"
type textarea "As we can see, the pie chart have show the main sources"
type textarea "x"
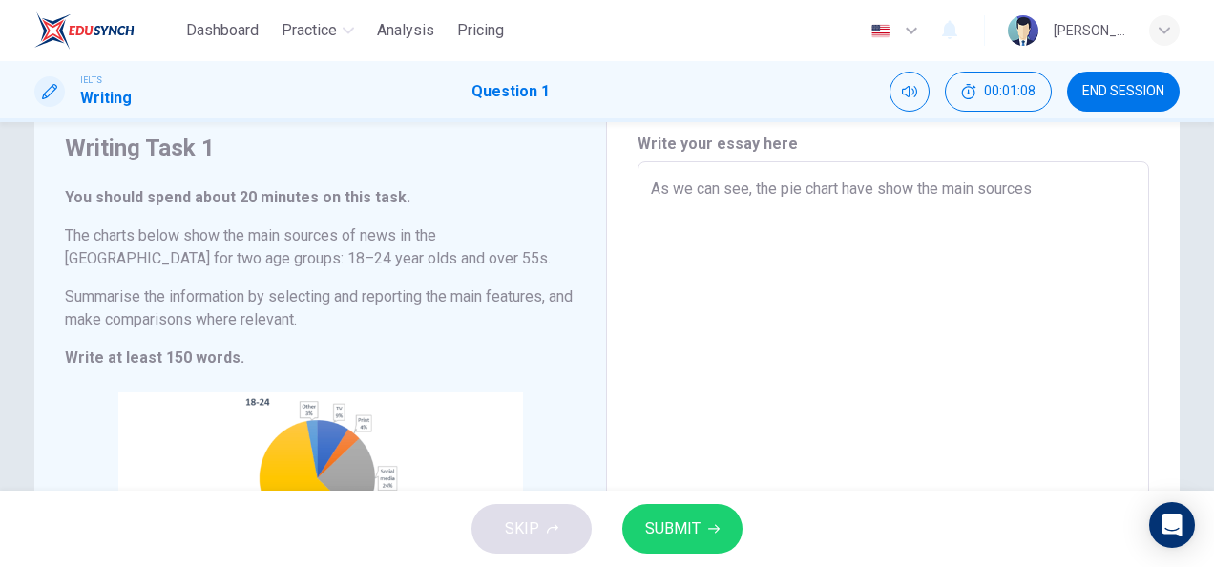
type textarea "As we can see, the pie chart have show the main sources o"
type textarea "x"
type textarea "As we can see, the pie chart have show the main sources of"
type textarea "x"
type textarea "As we can see, the pie chart have show the main sources of"
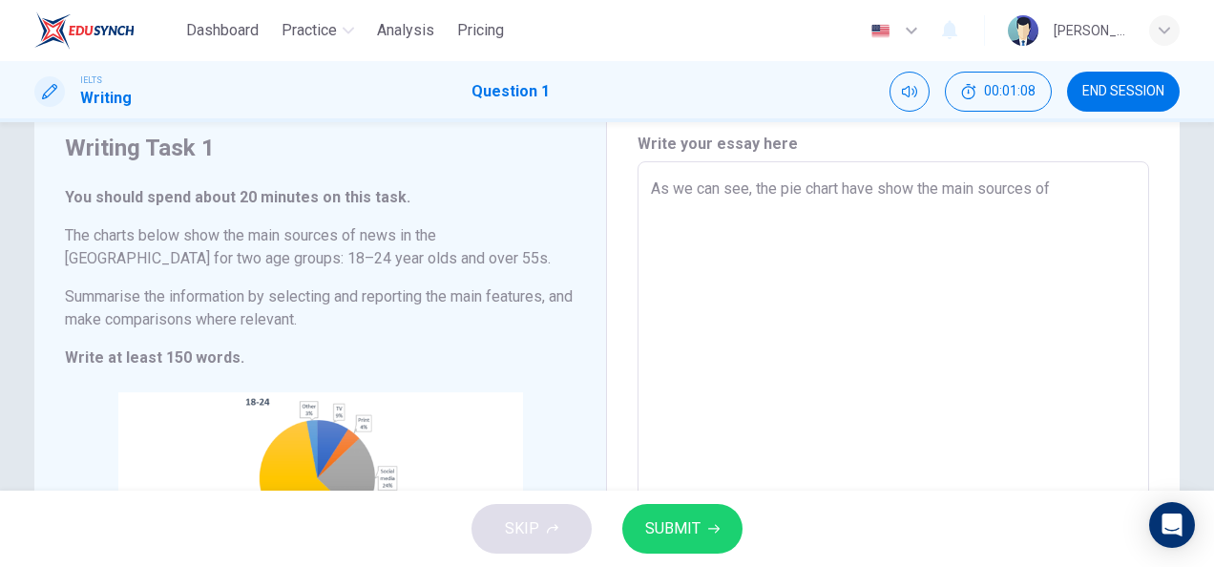
type textarea "x"
type textarea "As we can see, the pie chart have show the main sources of n"
type textarea "x"
type textarea "As we can see, the pie chart have show the main sources of ne"
type textarea "x"
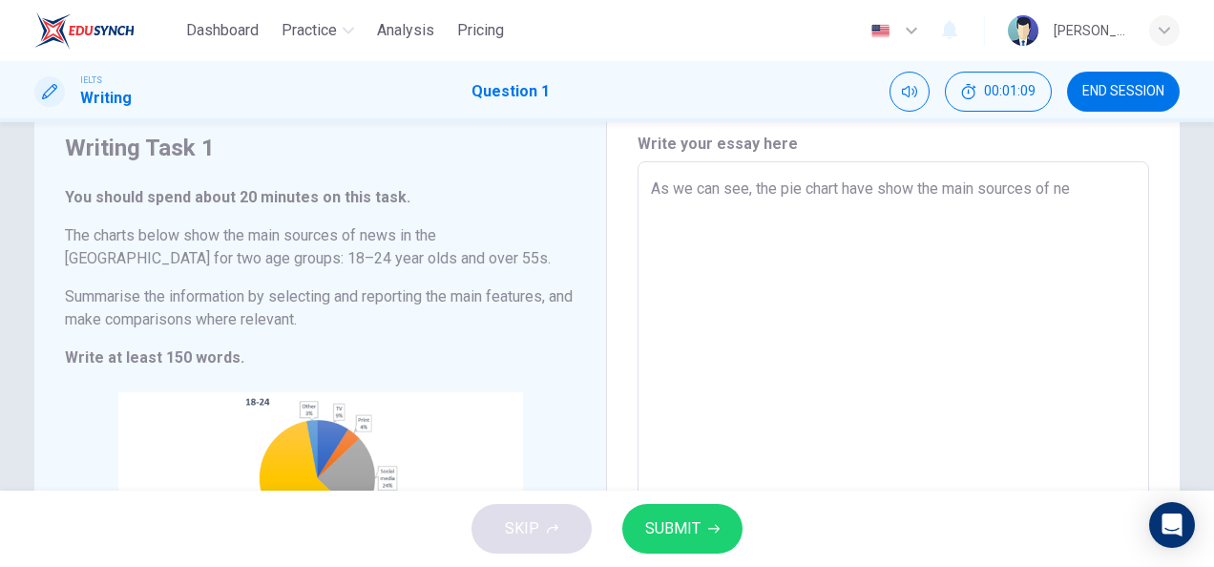
type textarea "As we can see, the pie chart have show the main sources of new"
type textarea "x"
type textarea "As we can see, the pie chart have show the main sources of news"
type textarea "x"
type textarea "As we can see, the pie chart have show the main sources of news"
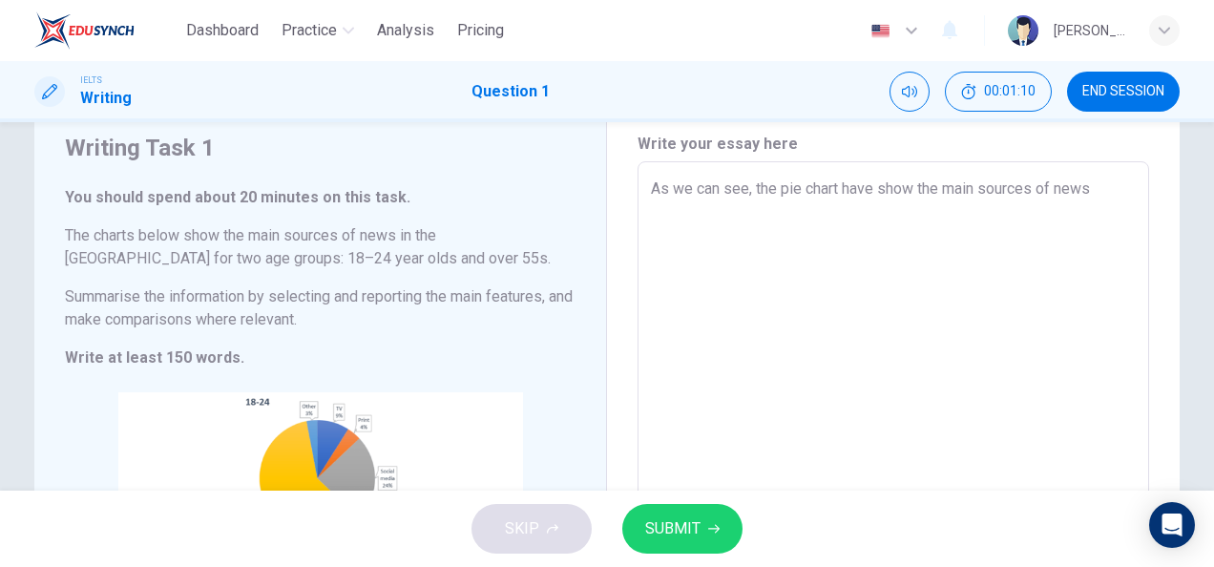
type textarea "x"
type textarea "As we can see, the pie chart have show the main sources of news i"
type textarea "x"
type textarea "As we can see, the pie chart have show the main sources of news in"
type textarea "x"
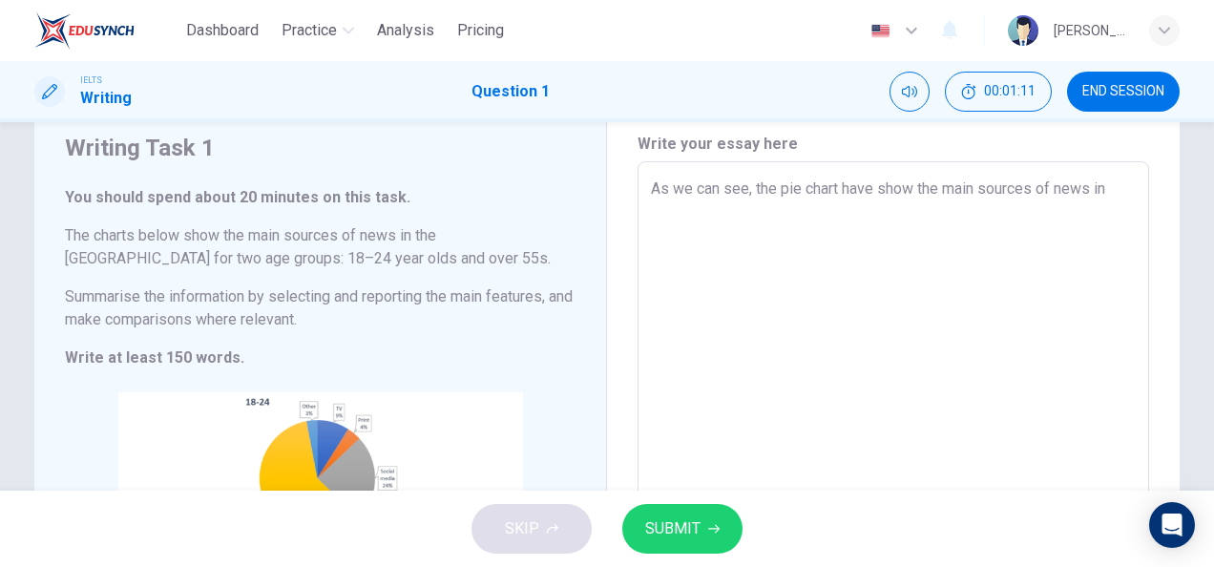
type textarea "As we can see, the pie chart have show the main sources of news in"
type textarea "x"
type textarea "As we can see, the pie chart have show the main sources of news in t"
type textarea "x"
type textarea "As we can see, the pie chart have show the main sources of news in th"
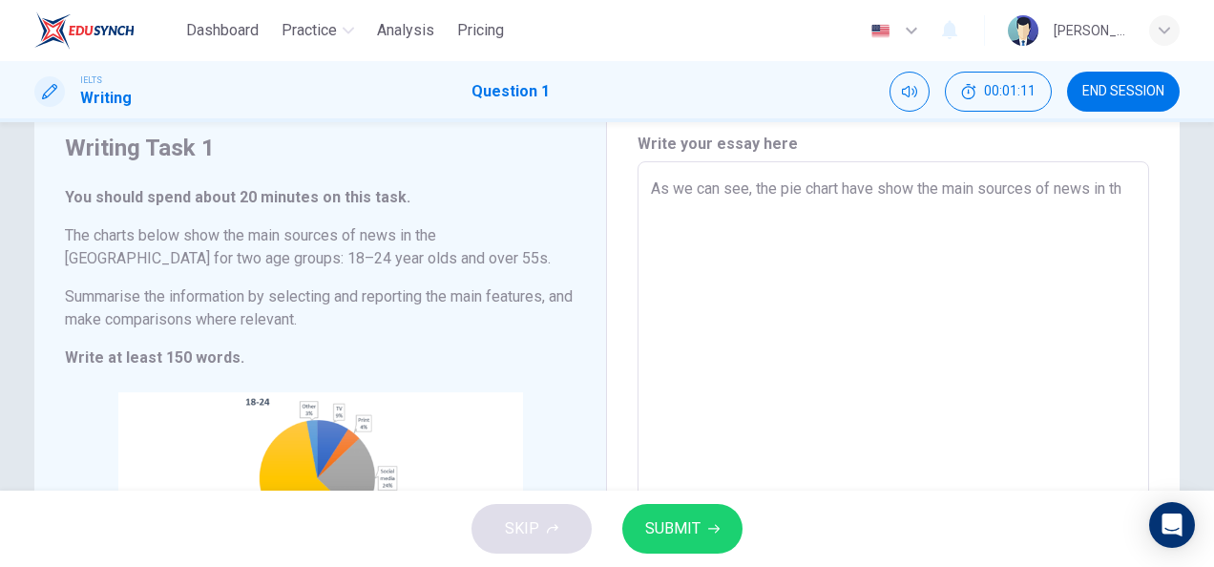
type textarea "x"
type textarea "As we can see, the pie chart have show the main sources of news in the"
type textarea "x"
type textarea "As we can see, the pie chart have show the main sources of news in the"
type textarea "x"
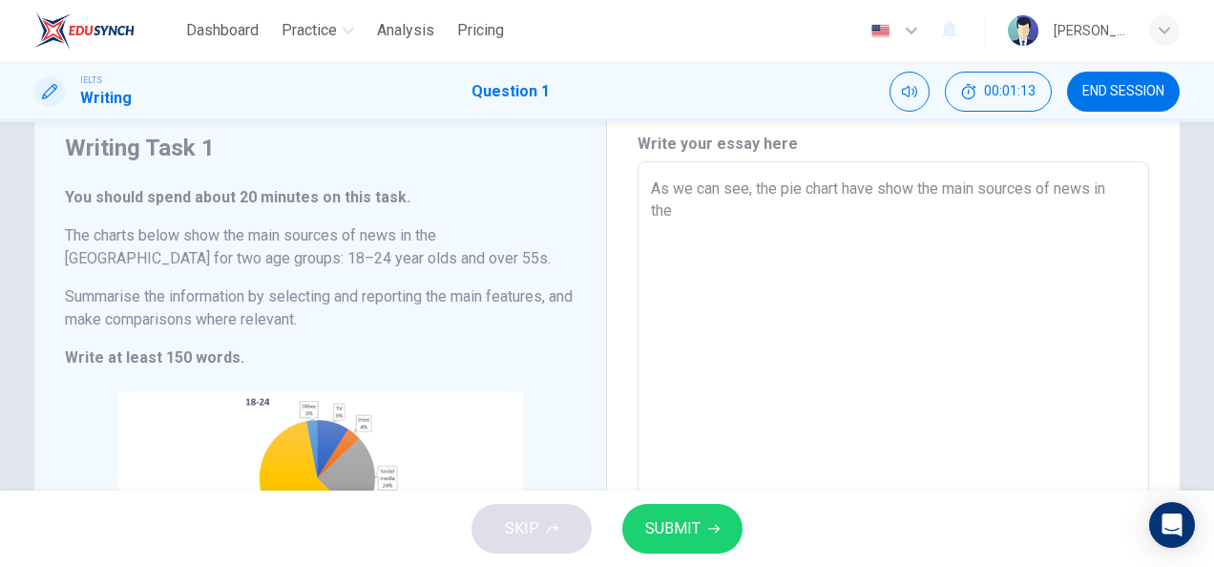
type textarea "As we can see, the pie chart have show the main sources of news in the [GEOGRAP…"
type textarea "x"
type textarea "As we can see, the pie chart have show the main sources of news in the [GEOGRAP…"
type textarea "x"
type textarea "As we can see, the pie chart have show the main sources of news in the [GEOGRAP…"
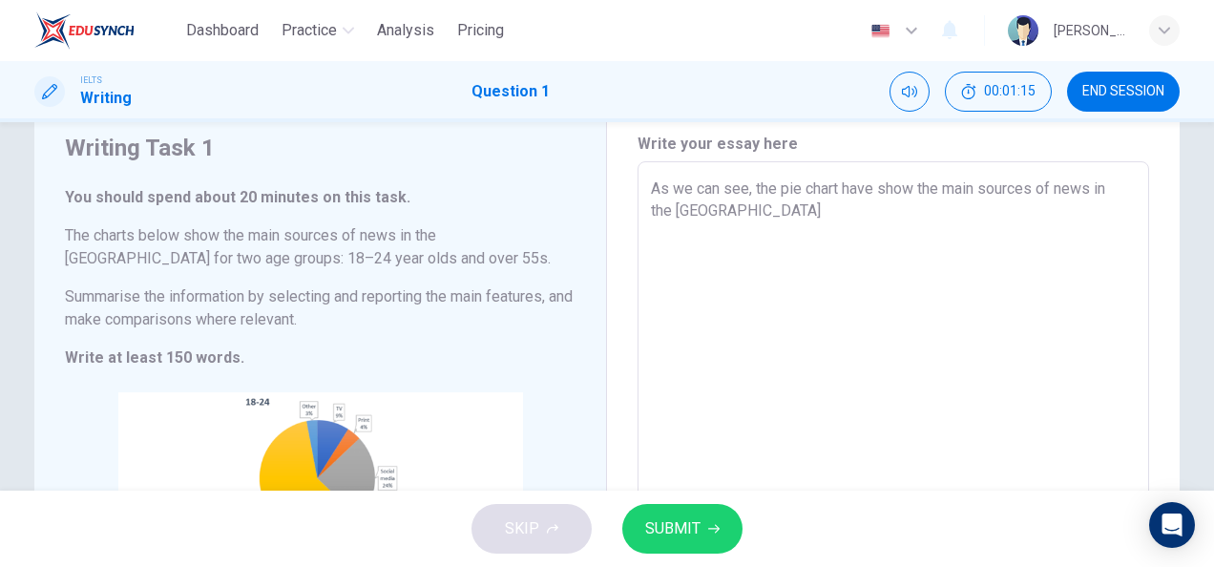
type textarea "x"
type textarea "As we can see, the pie chart have show the main sources of news in the [GEOGRAP…"
type textarea "x"
type textarea "As we can see, the pie chart have show the main sources of news in the [GEOGRAP…"
type textarea "x"
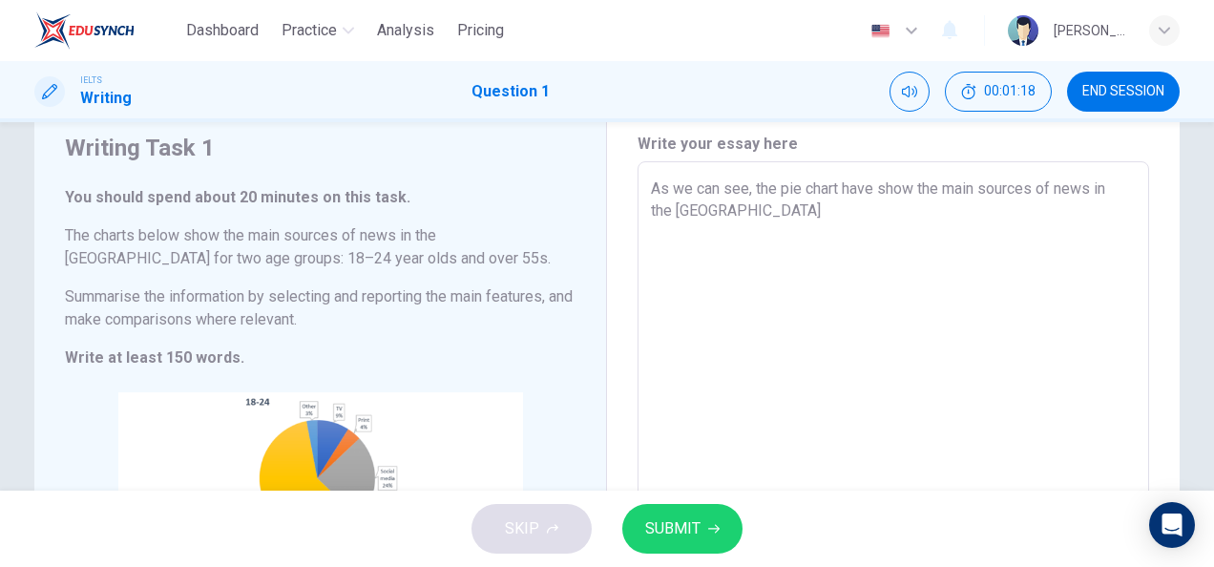
type textarea "As we can see, the pie chart have show the main sources of news in the [GEOGRAP…"
type textarea "x"
type textarea "As we can see, the pie chart have show the main sources of news in the [GEOGRAP…"
type textarea "x"
type textarea "As we can see, the pie chart have show the main sources of news in the [GEOGRAP…"
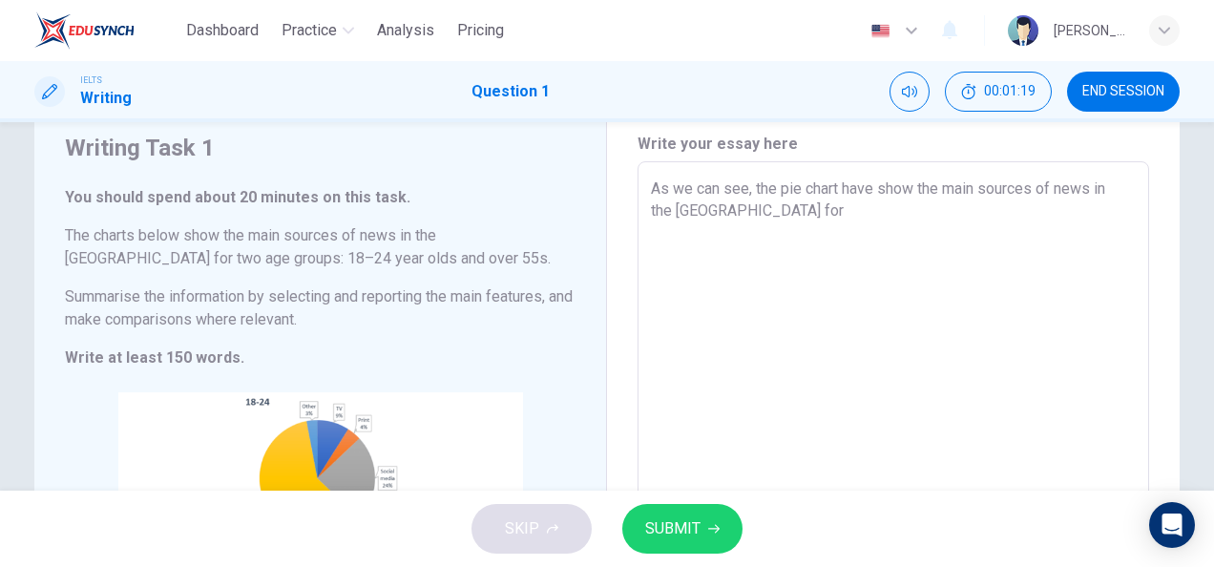
type textarea "x"
type textarea "As we can see, the pie chart have show the main sources of news in the [GEOGRAP…"
type textarea "x"
type textarea "As we can see, the pie chart have show the main sources of news in the [GEOGRAP…"
type textarea "x"
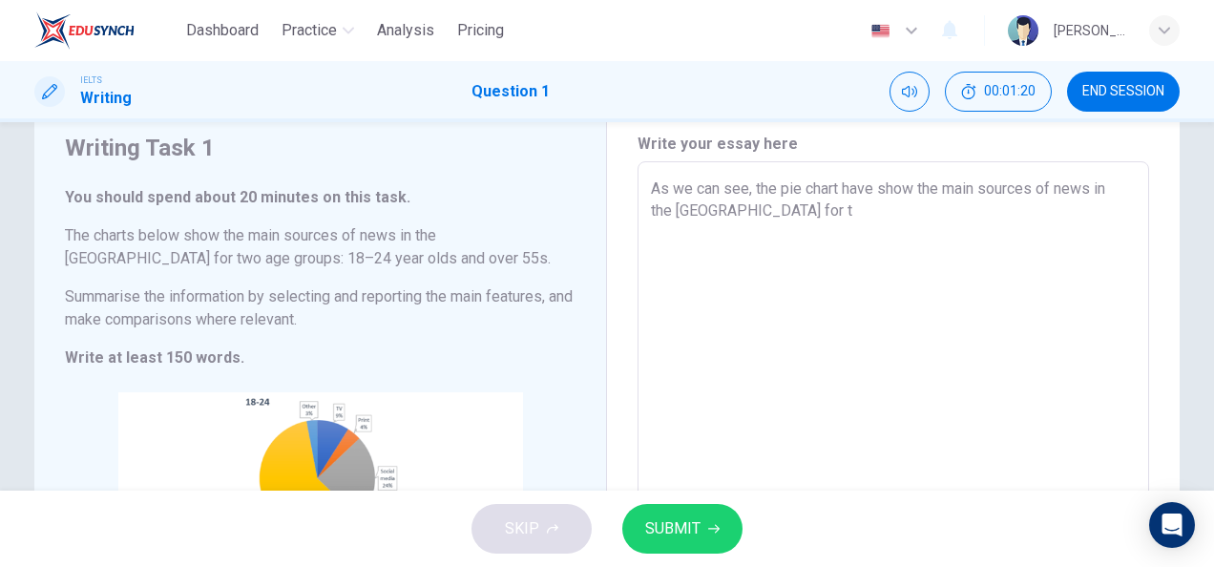
type textarea "As we can see, the pie chart have show the main sources of news in the [GEOGRAP…"
type textarea "x"
type textarea "As we can see, the pie chart have show the main sources of news in the [GEOGRAP…"
type textarea "x"
type textarea "As we can see, the pie chart have show the main sources of news in the [GEOGRAP…"
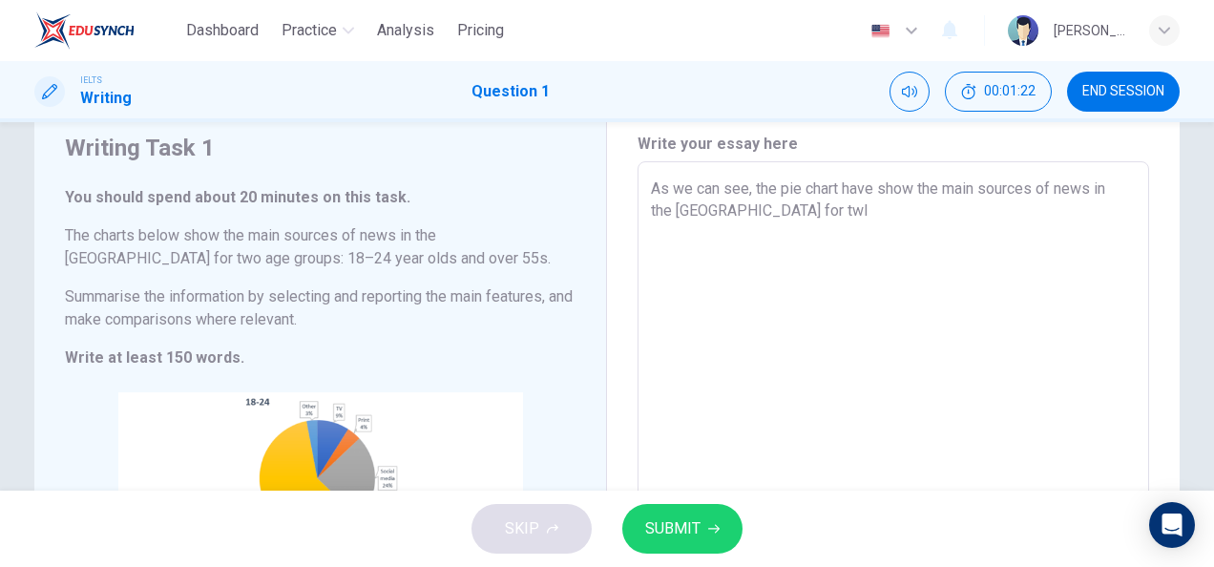
type textarea "x"
type textarea "As we can see, the pie chart have show the main sources of news in the [GEOGRAP…"
type textarea "x"
type textarea "As we can see, the pie chart have show the main sources of news in the [GEOGRAP…"
type textarea "x"
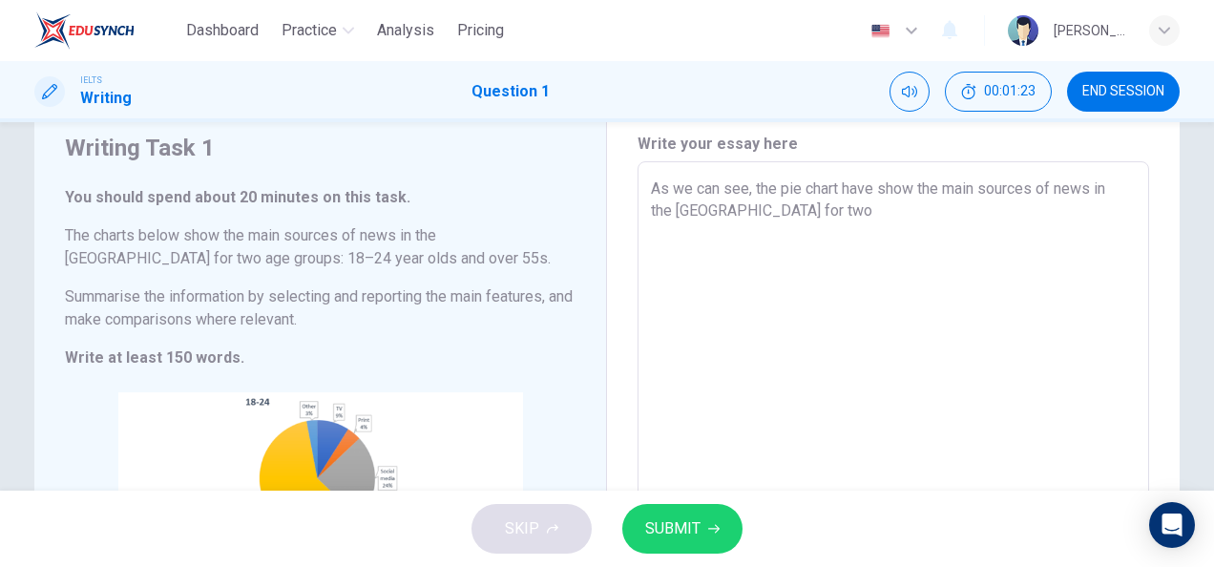
type textarea "As we can see, the pie chart have show the main sources of news in the [GEOGRAP…"
type textarea "x"
type textarea "As we can see, the pie chart have show the main sources of news in the [GEOGRAP…"
type textarea "x"
type textarea "As we can see, the pie chart have show the main sources of news in the [GEOGRAP…"
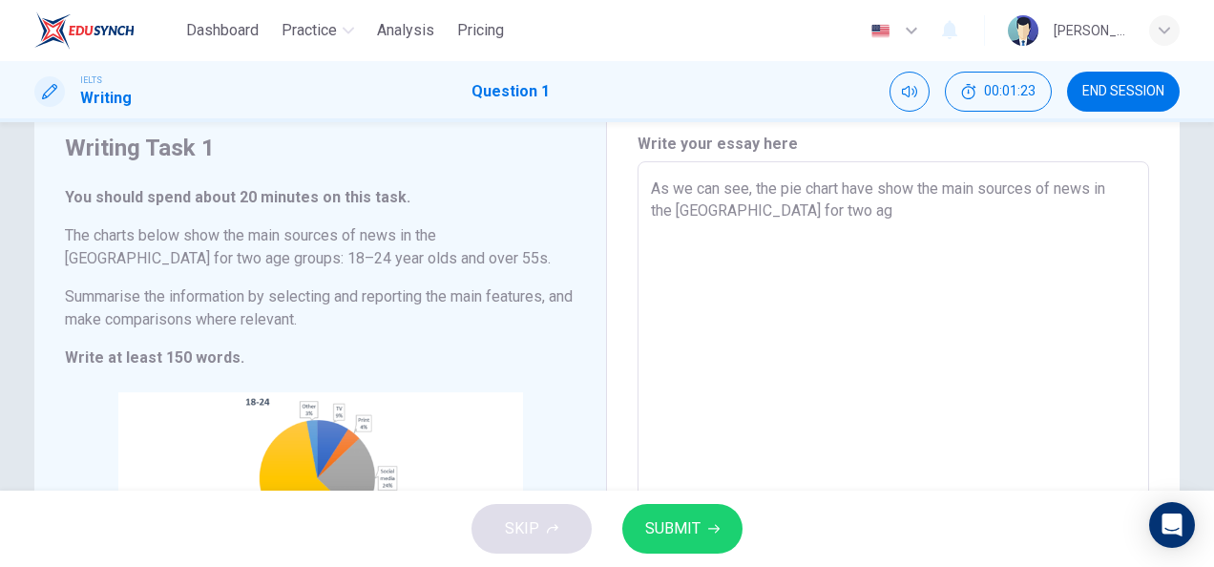
type textarea "x"
type textarea "As we can see, the pie chart have show the main sources of news in the [GEOGRAP…"
type textarea "x"
type textarea "As we can see, the pie chart have show the main sources of news in the [GEOGRAP…"
type textarea "x"
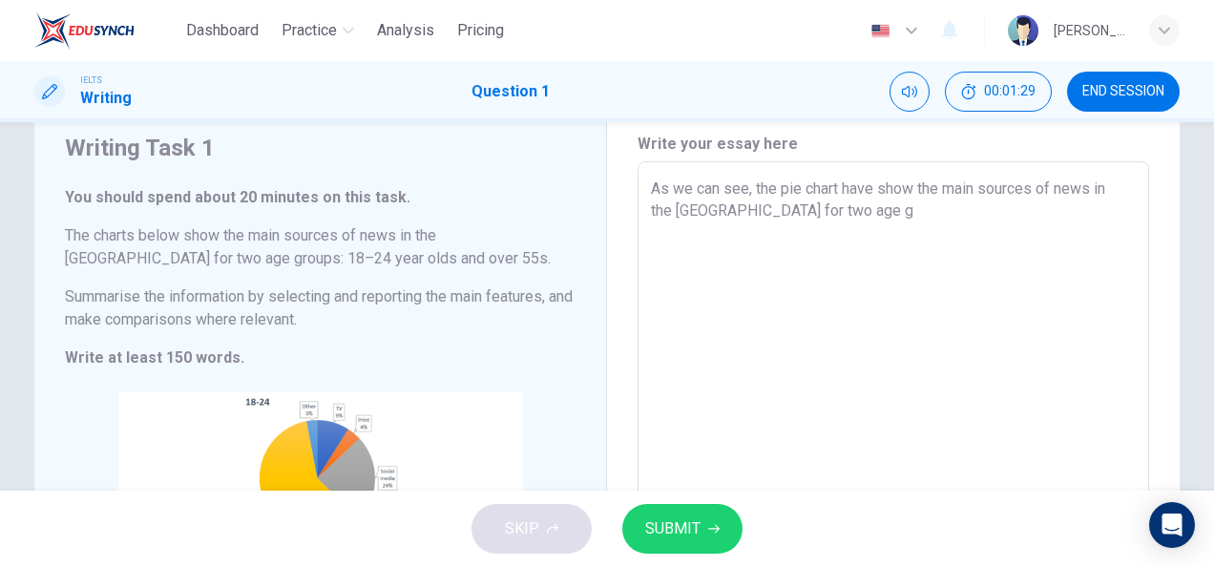
type textarea "As we can see, the pie chart have show the main sources of news in the [GEOGRAP…"
type textarea "x"
type textarea "As we can see, the pie chart have show the main sources of news in the [GEOGRAP…"
type textarea "x"
type textarea "As we can see, the pie chart have show the main sources of news in the [GEOGRAP…"
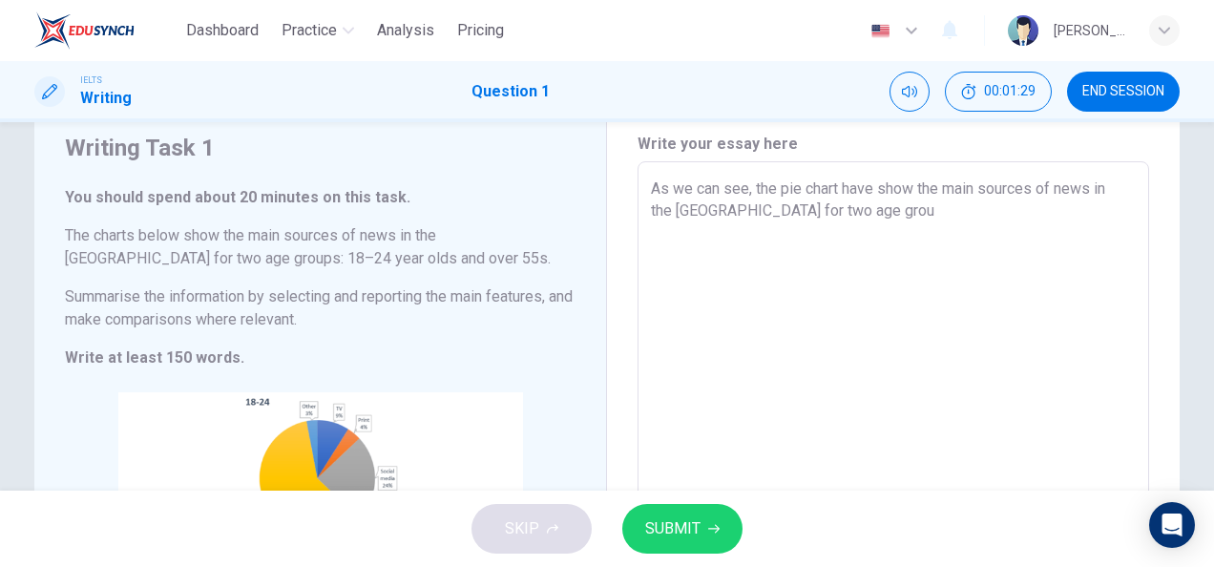
type textarea "x"
click at [752, 291] on textarea "As we can see, the pie chart have show the main sources of news in the [GEOGRAP…" at bounding box center [893, 426] width 485 height 498
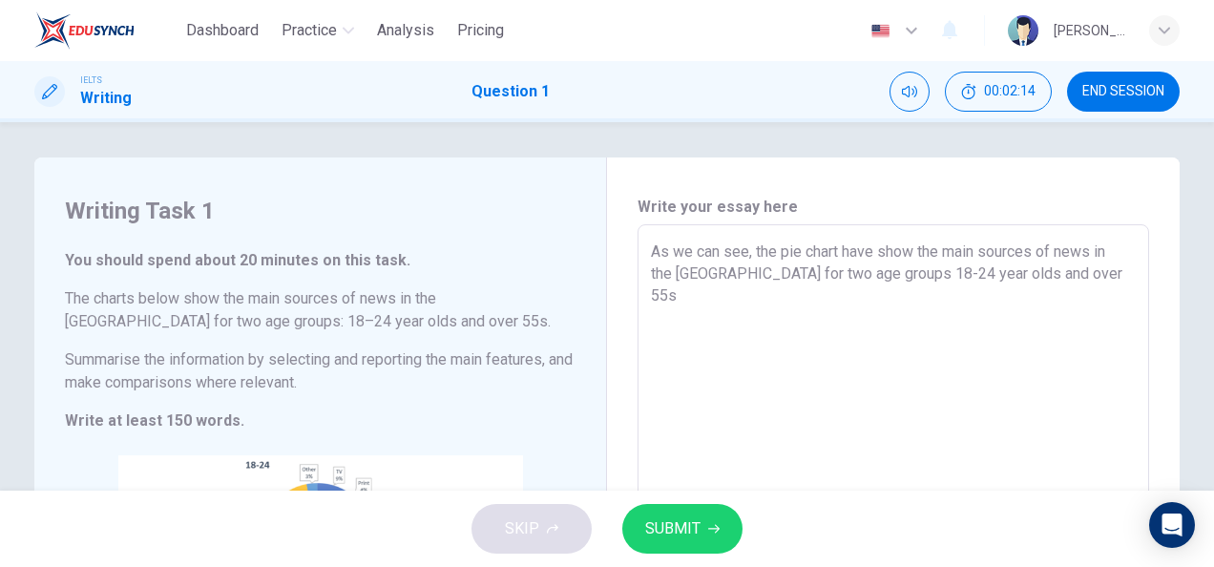
scroll to position [2, 0]
click at [1049, 282] on textarea "As we can see, the pie chart have show the main sources of news in the [GEOGRAP…" at bounding box center [893, 490] width 485 height 498
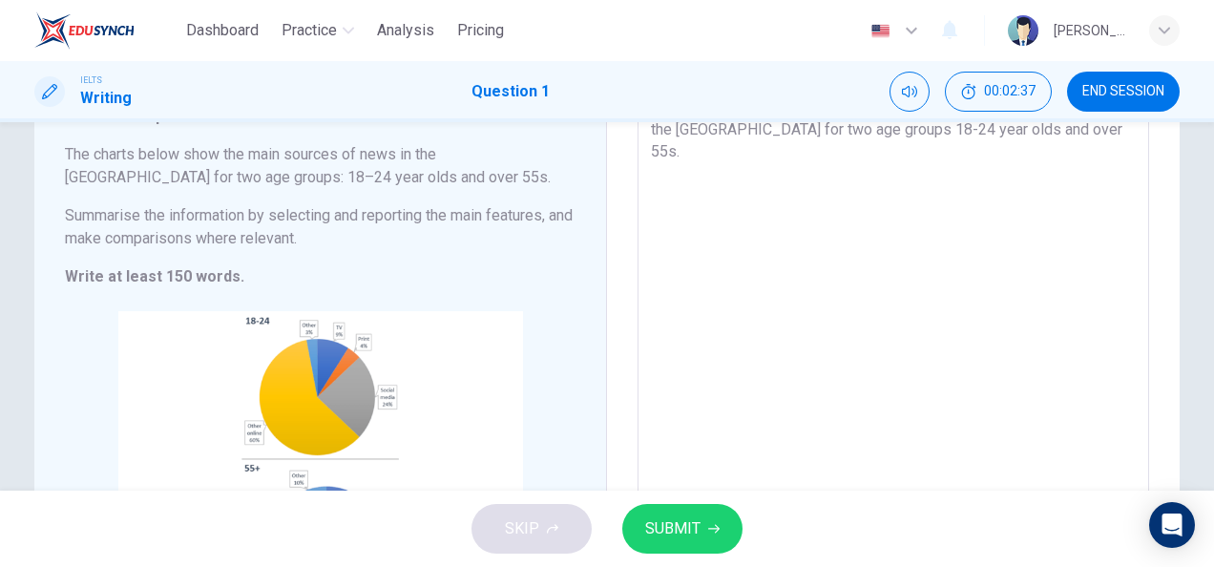
scroll to position [101, 0]
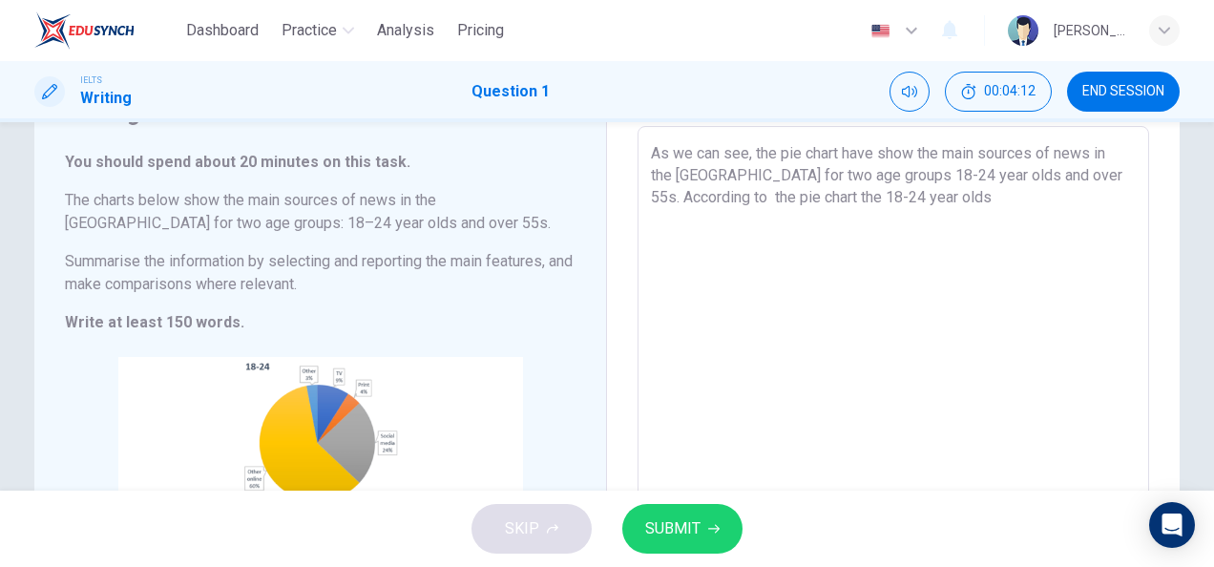
click at [759, 193] on textarea "As we can see, the pie chart have show the main sources of news in the [GEOGRAP…" at bounding box center [893, 391] width 485 height 498
click at [1066, 192] on textarea "As we can see, the pie chart have show the main sources of news in the [GEOGRAP…" at bounding box center [893, 391] width 485 height 498
click at [906, 221] on textarea "As we can see, the pie chart have show the main sources of news in the [GEOGRAP…" at bounding box center [893, 391] width 485 height 498
click at [912, 217] on textarea "As we can see, the pie chart have show the main sources of news in the [GEOGRAP…" at bounding box center [893, 391] width 485 height 498
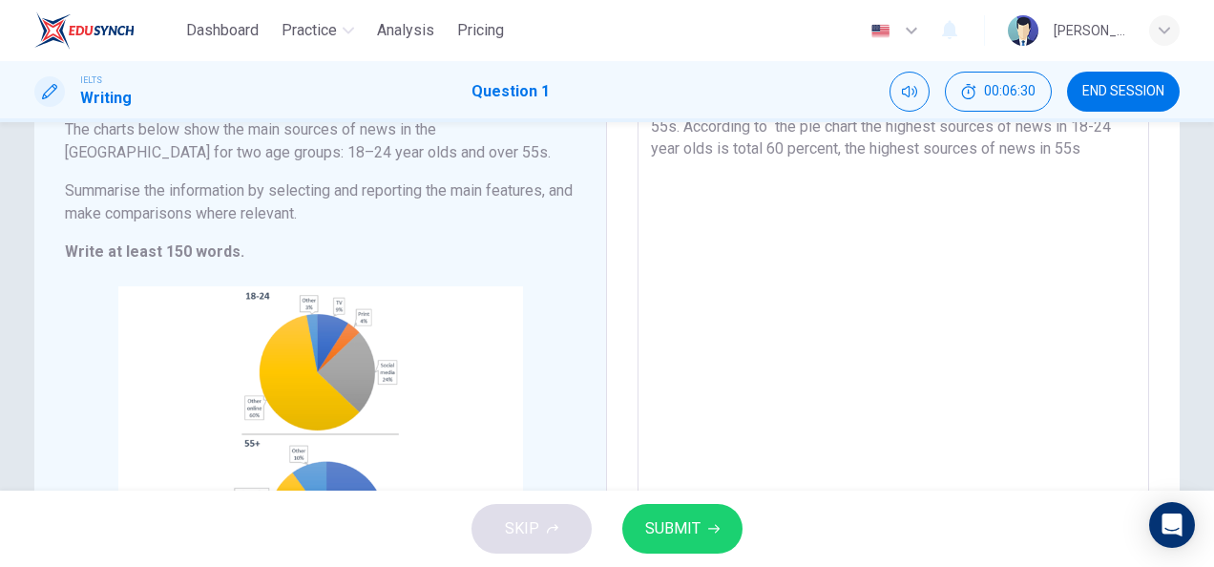
scroll to position [84, 0]
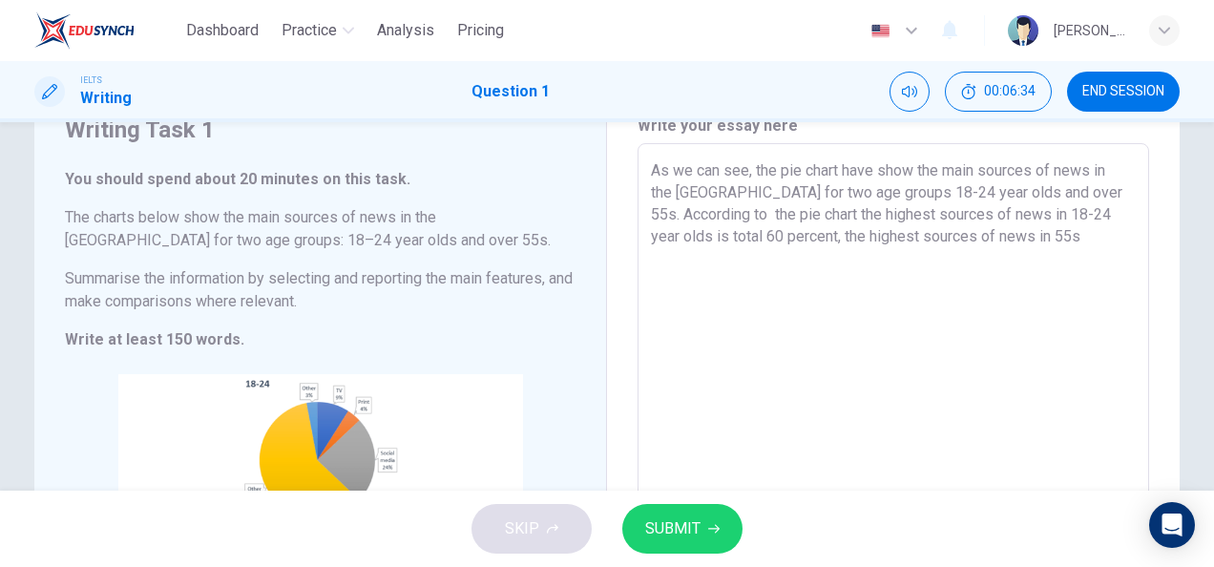
click at [966, 237] on textarea "As we can see, the pie chart have show the main sources of news in the [GEOGRAP…" at bounding box center [893, 408] width 485 height 498
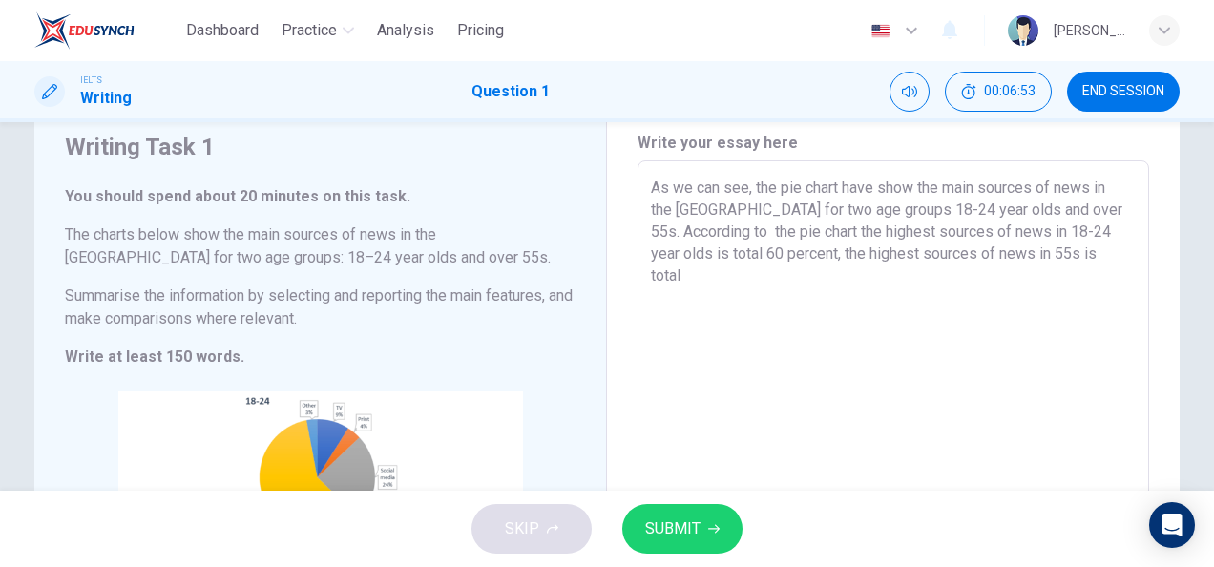
scroll to position [51, 0]
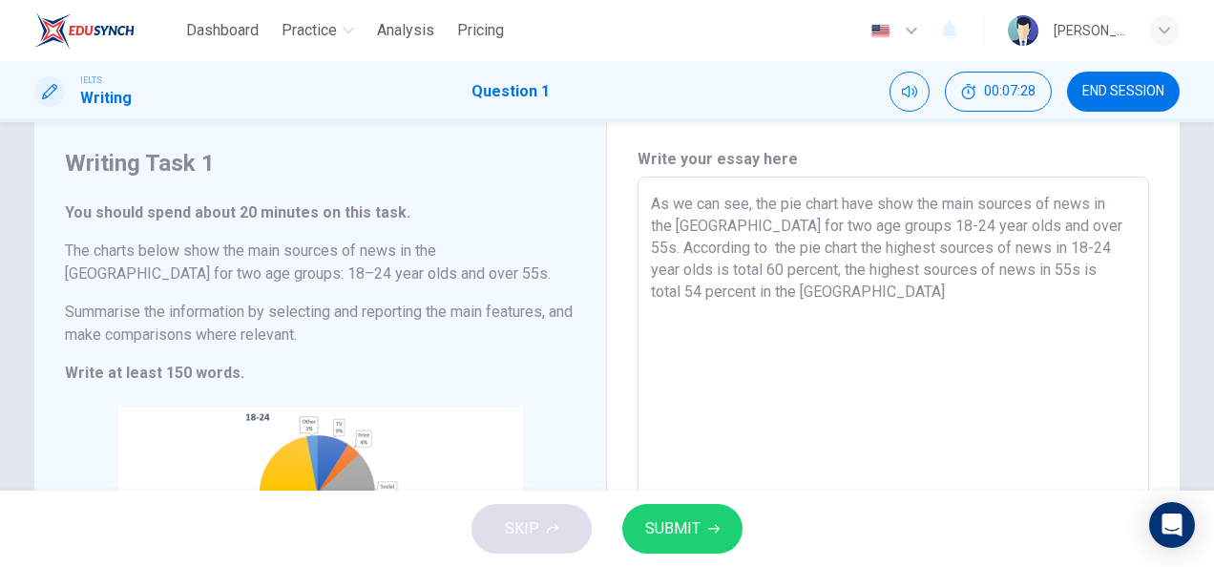
click at [695, 269] on textarea "As we can see, the pie chart have show the main sources of news in the [GEOGRAP…" at bounding box center [893, 442] width 485 height 498
click at [696, 270] on textarea "As we can see, the pie chart have show the main sources of news in the [GEOGRAP…" at bounding box center [893, 442] width 485 height 498
click at [787, 315] on textarea "As we can see, the pie chart have show the main sources of news in the [GEOGRAP…" at bounding box center [893, 442] width 485 height 498
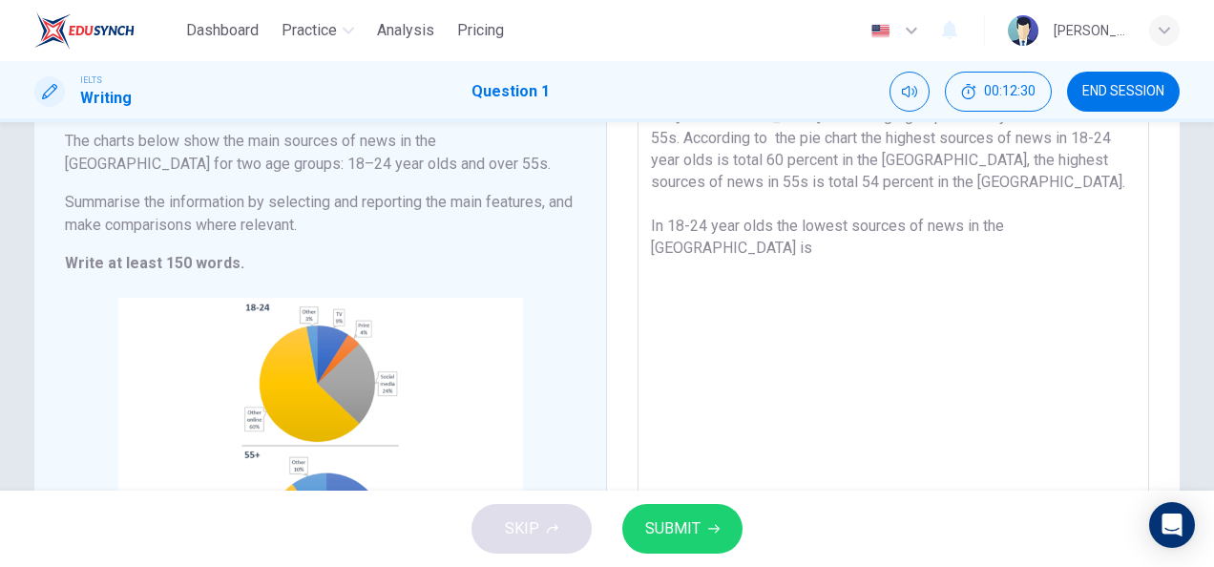
scroll to position [63, 0]
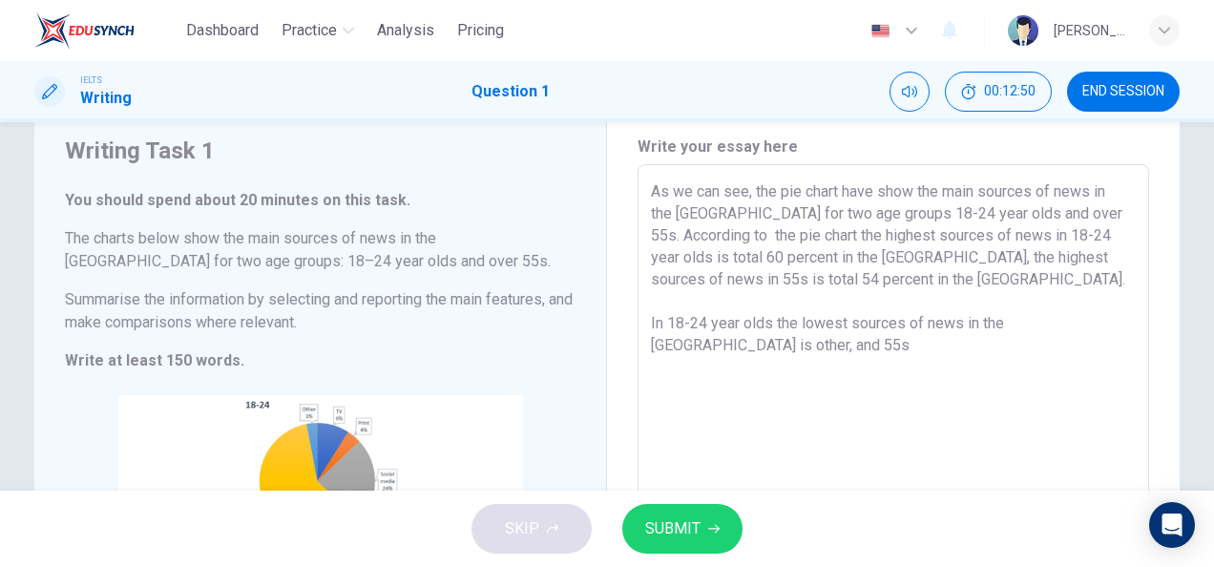
click at [1070, 319] on textarea "As we can see, the pie chart have show the main sources of news in the [GEOGRAP…" at bounding box center [893, 429] width 485 height 498
click at [1075, 328] on textarea "As we can see, the pie chart have show the main sources of news in the [GEOGRAP…" at bounding box center [893, 429] width 485 height 498
click at [1072, 326] on textarea "As we can see, the pie chart have show the main sources of news in the [GEOGRAP…" at bounding box center [893, 429] width 485 height 498
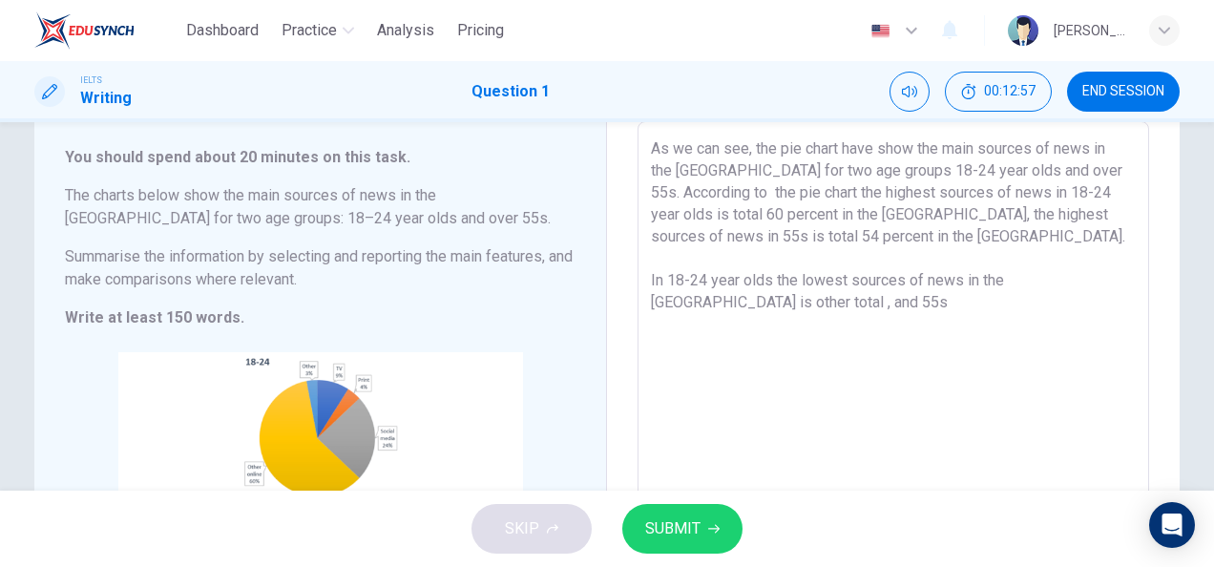
scroll to position [104, 0]
click at [651, 301] on textarea "As we can see, the pie chart have show the main sources of news in the [GEOGRAP…" at bounding box center [893, 388] width 485 height 498
click at [655, 303] on textarea "As we can see, the pie chart have show the main sources of news in the [GEOGRAP…" at bounding box center [893, 388] width 485 height 498
click at [828, 305] on textarea "As we can see, the pie chart have show the main sources of news in the [GEOGRAP…" at bounding box center [893, 388] width 485 height 498
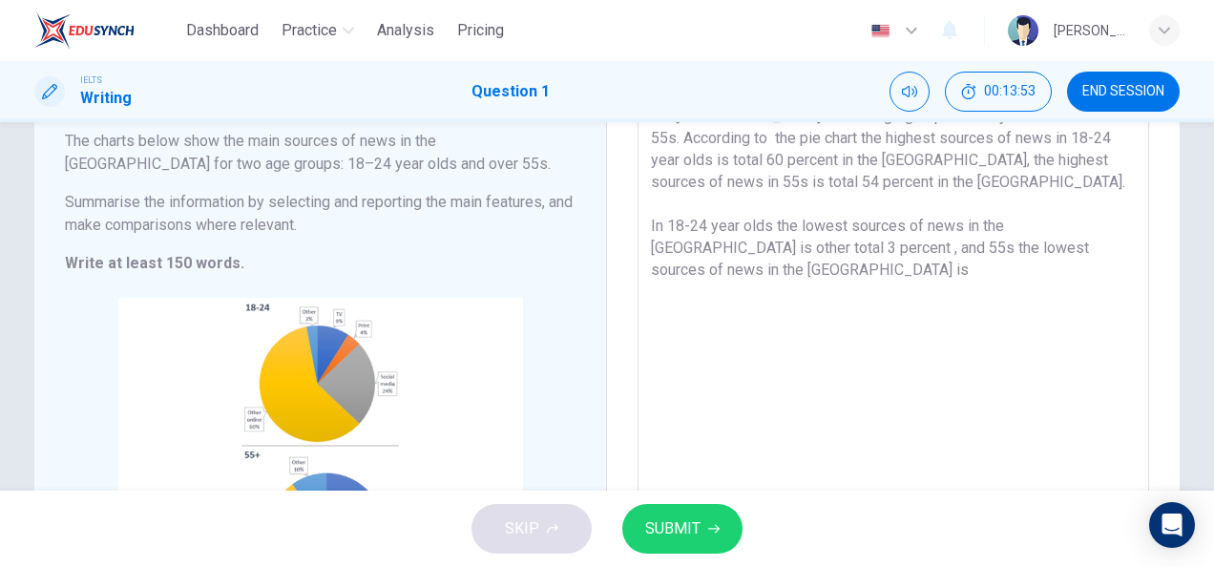
scroll to position [137, 0]
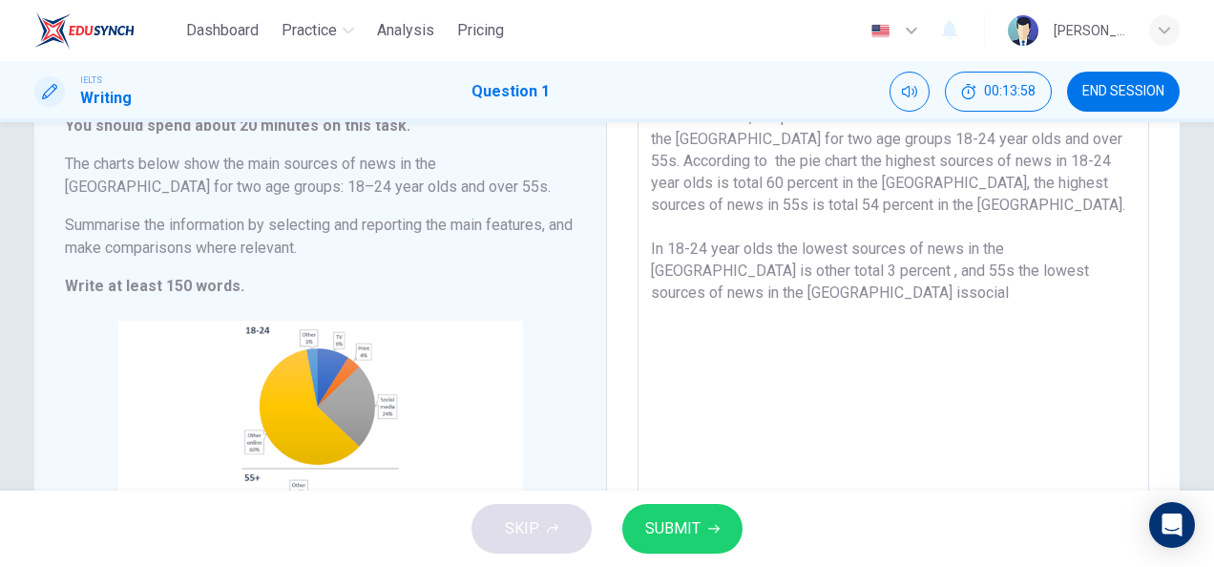
click at [1030, 274] on textarea "As we can see, the pie chart have show the main sources of news in the [GEOGRAP…" at bounding box center [893, 355] width 485 height 498
click at [1088, 275] on textarea "As we can see, the pie chart have show the main sources of news in the [GEOGRAP…" at bounding box center [893, 355] width 485 height 498
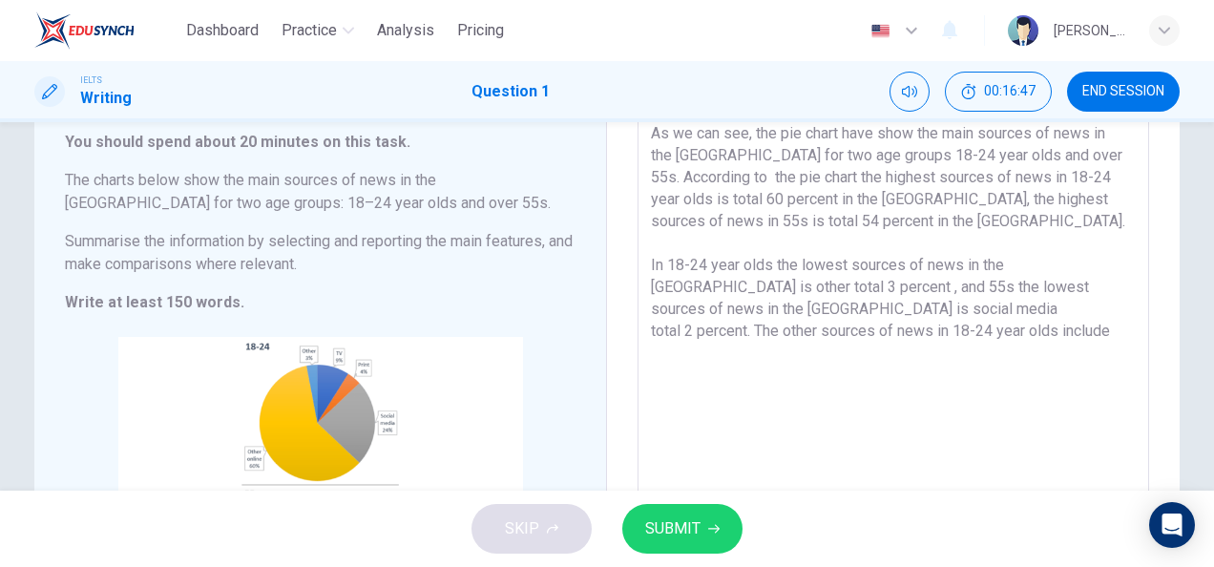
scroll to position [125, 0]
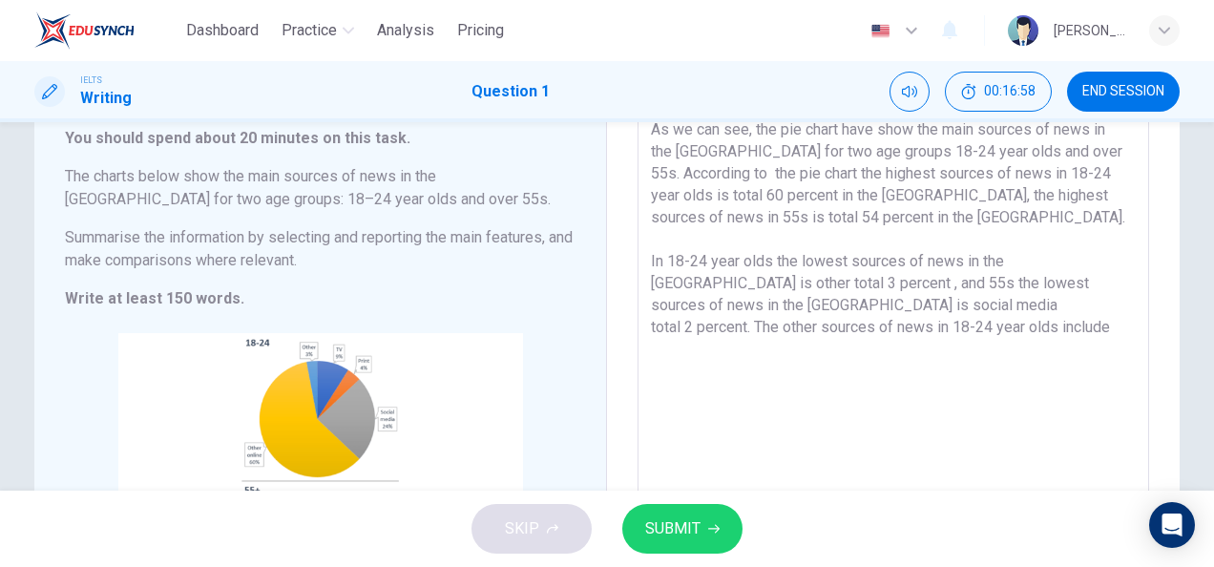
click at [1058, 199] on textarea "As we can see, the pie chart have show the main sources of news in the [GEOGRAP…" at bounding box center [893, 367] width 485 height 498
click at [1020, 189] on textarea "As we can see, the pie chart have show the main sources of news in the [GEOGRAP…" at bounding box center [893, 367] width 485 height 498
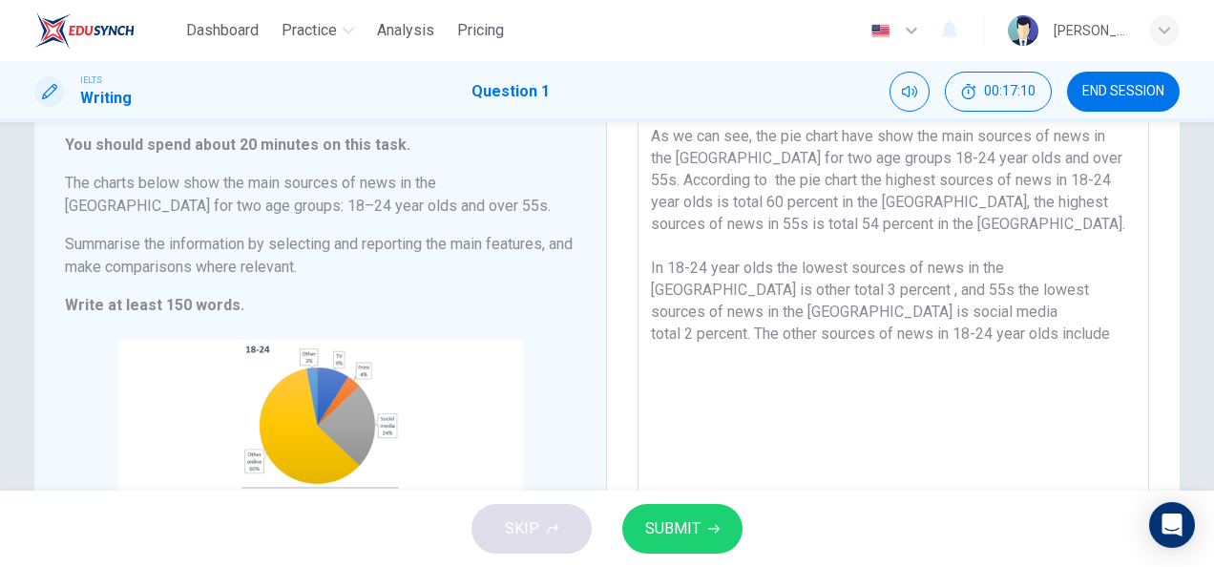
click at [1066, 180] on textarea "As we can see, the pie chart have show the main sources of news in the [GEOGRAP…" at bounding box center [893, 374] width 485 height 498
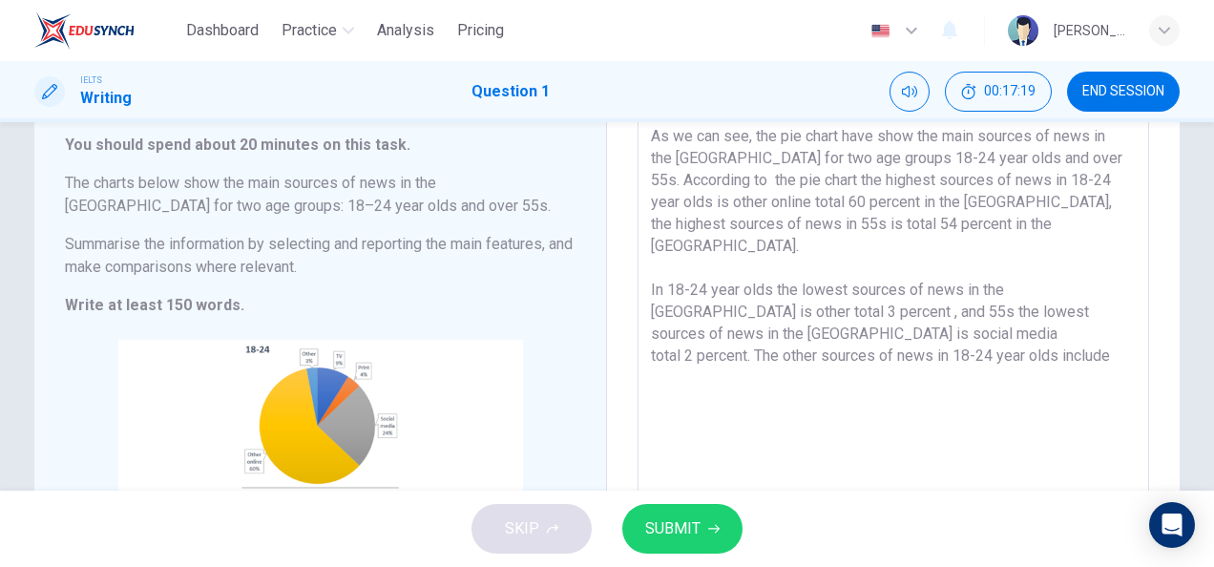
click at [725, 206] on textarea "As we can see, the pie chart have show the main sources of news in the [GEOGRAP…" at bounding box center [893, 374] width 485 height 498
click at [658, 227] on textarea "As we can see, the pie chart have show the main sources of news in the [GEOGRAP…" at bounding box center [893, 374] width 485 height 498
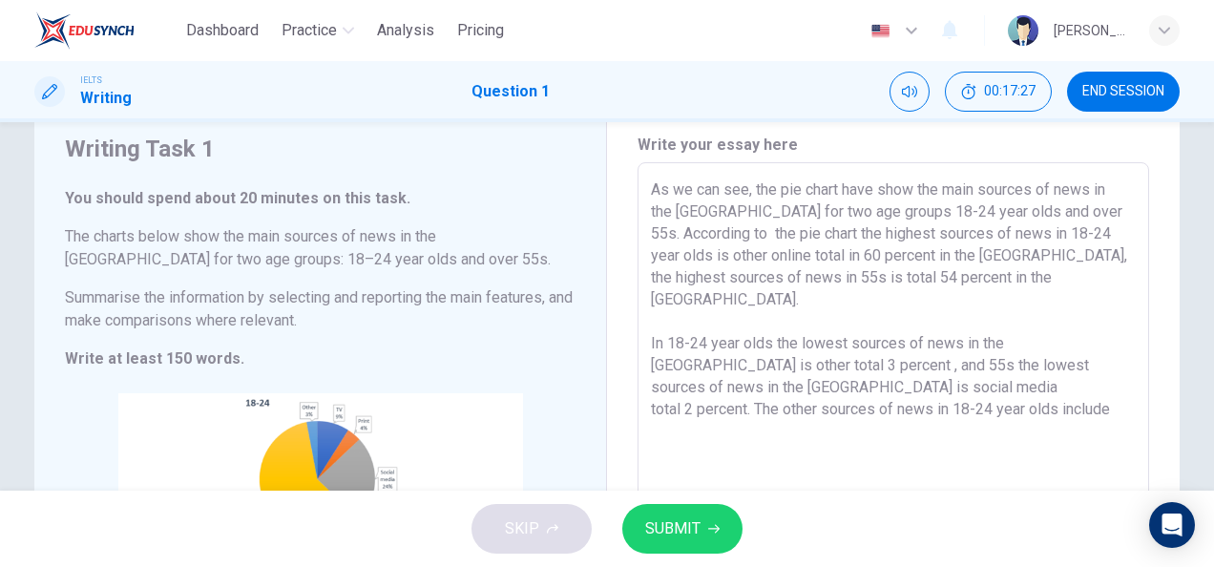
scroll to position [52, 0]
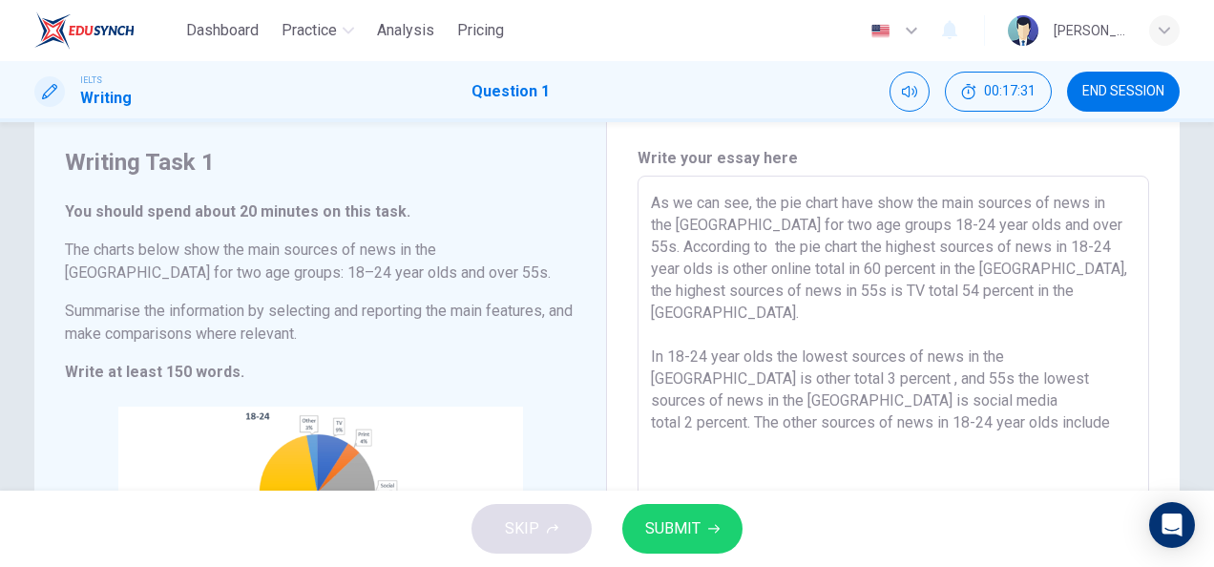
click at [717, 286] on textarea "As we can see, the pie chart have show the main sources of news in the [GEOGRAP…" at bounding box center [893, 441] width 485 height 498
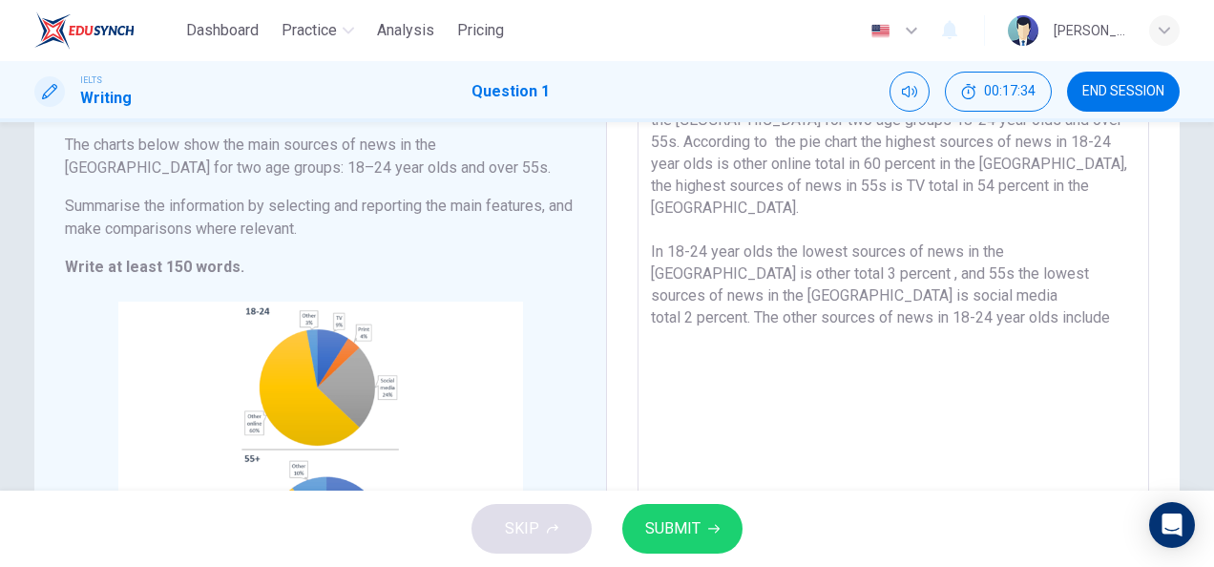
scroll to position [159, 0]
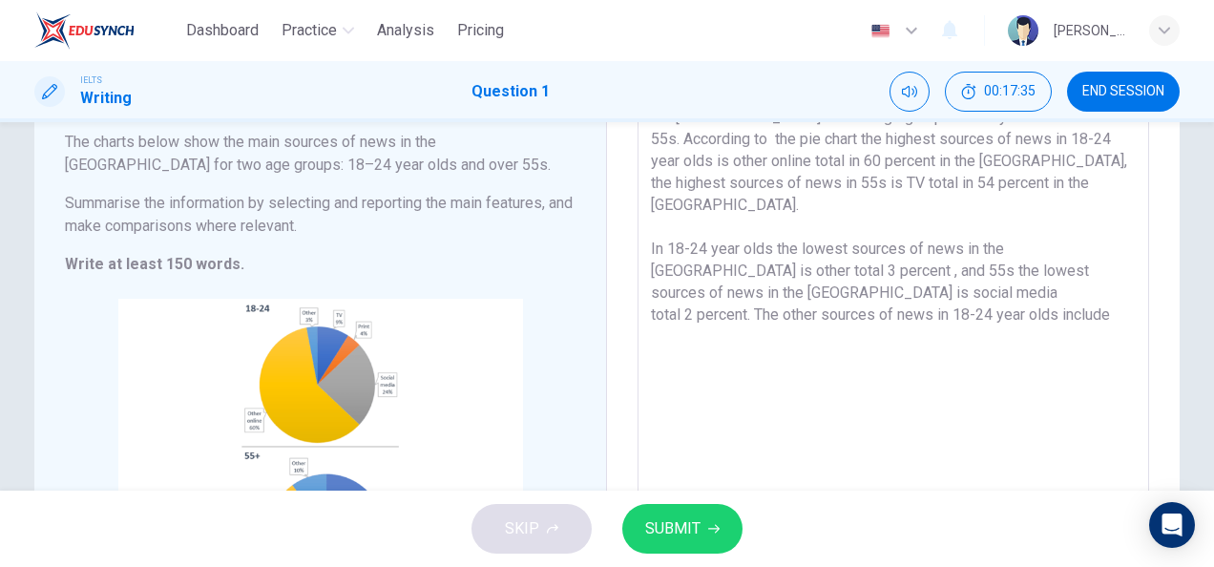
click at [1128, 266] on textarea "As we can see, the pie chart have show the main sources of news in the [GEOGRAP…" at bounding box center [893, 333] width 485 height 498
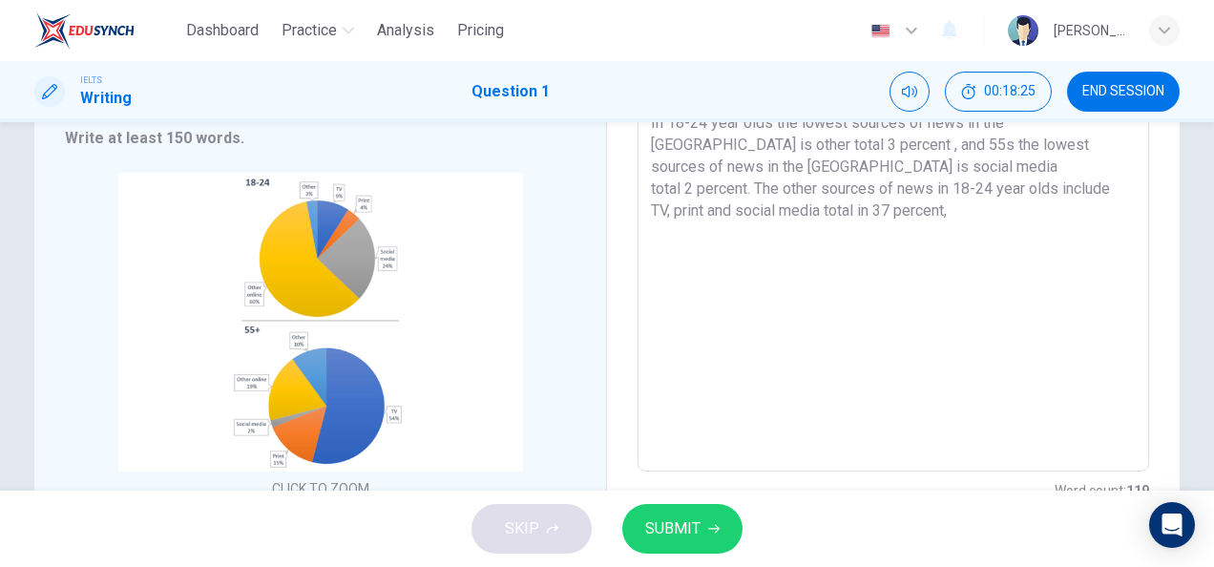
scroll to position [281, 0]
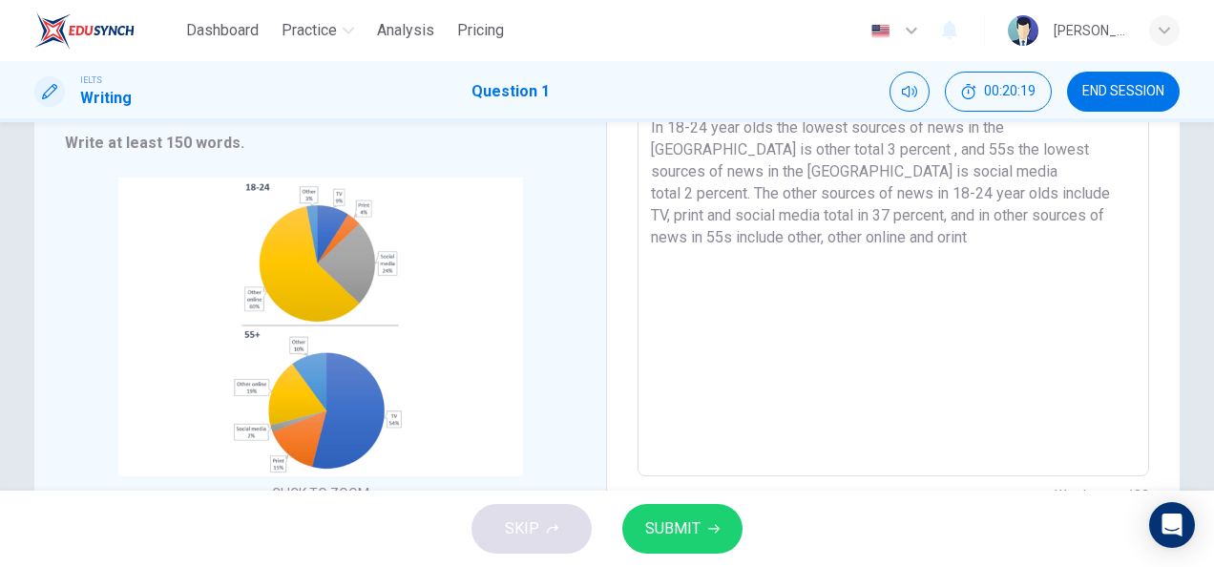
drag, startPoint x: 851, startPoint y: 292, endPoint x: 909, endPoint y: 220, distance: 92.2
click at [909, 220] on textarea "As we can see, the pie chart have show the main sources of news in the [GEOGRAP…" at bounding box center [893, 212] width 485 height 498
click at [943, 193] on textarea "As we can see, the pie chart have show the main sources of news in the [GEOGRAP…" at bounding box center [893, 212] width 485 height 498
click at [992, 197] on textarea "As we can see, the pie chart have show the main sources of news in the [GEOGRAP…" at bounding box center [893, 212] width 485 height 498
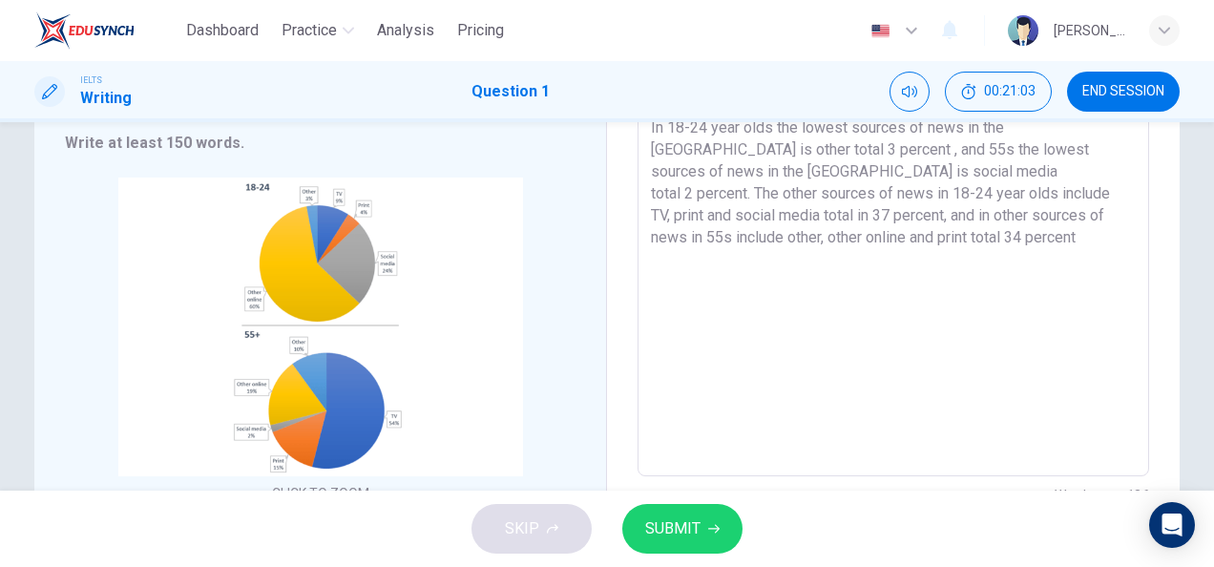
click at [1010, 198] on textarea "As we can see, the pie chart have show the main sources of news in the [GEOGRAP…" at bounding box center [893, 212] width 485 height 498
click at [1108, 197] on textarea "As we can see, the pie chart have show the main sources of news in the [GEOGRAP…" at bounding box center [893, 212] width 485 height 498
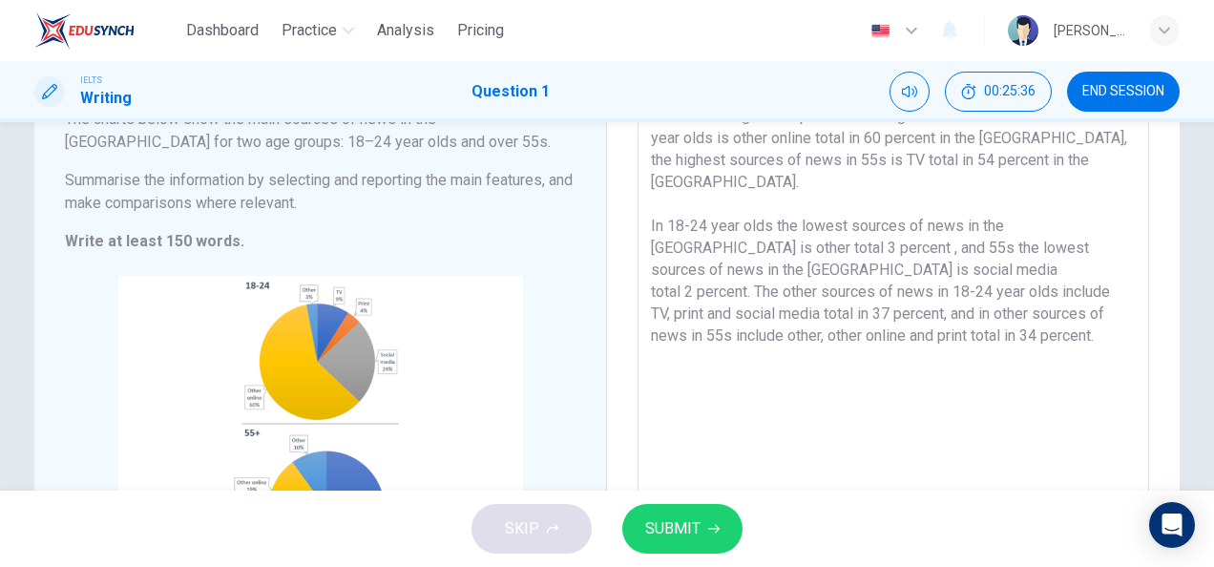
scroll to position [181, 0]
click at [727, 514] on button "SUBMIT" at bounding box center [682, 529] width 120 height 50
